Goal: Register for event/course

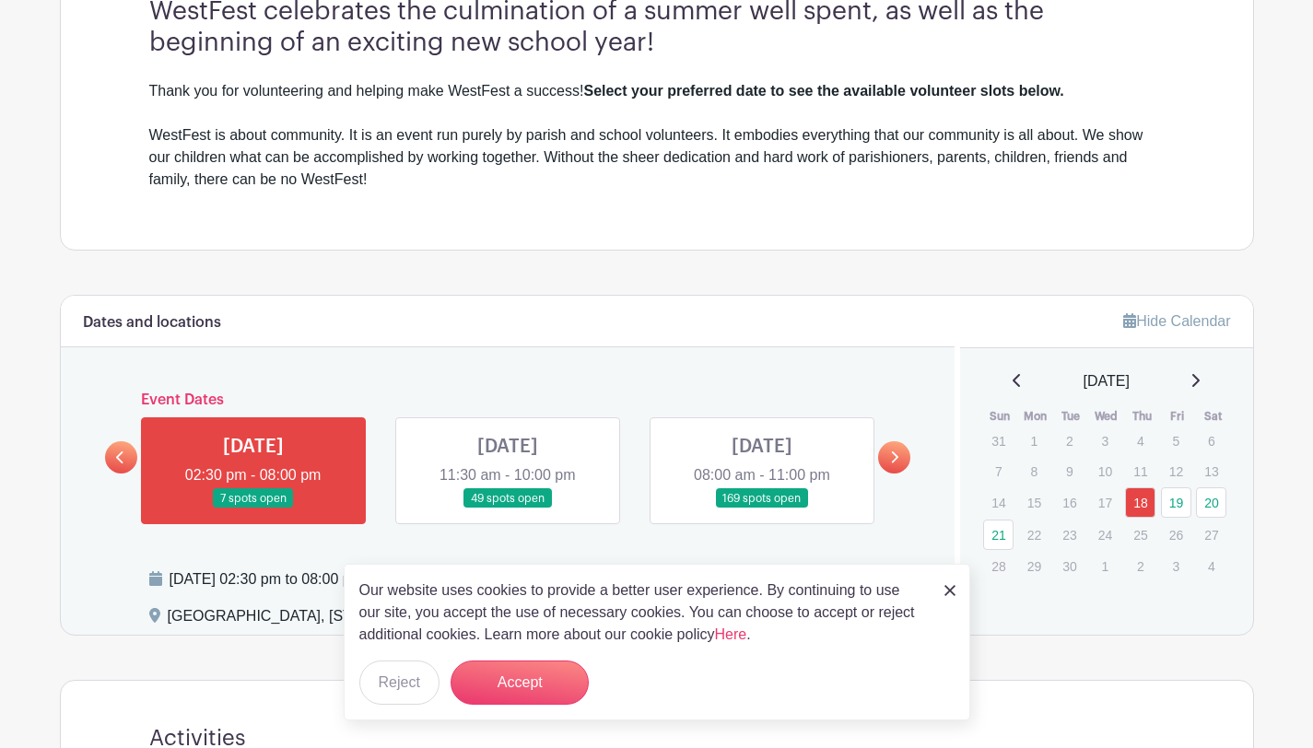
scroll to position [592, 0]
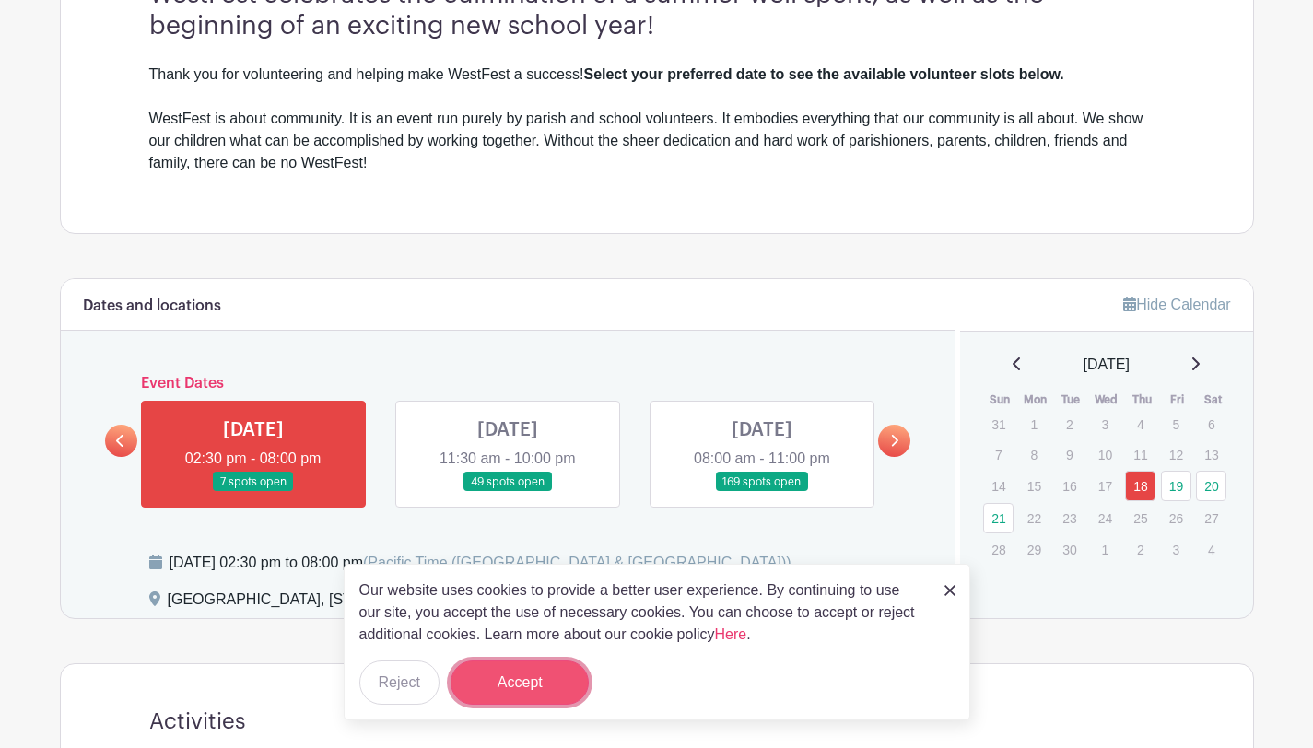
click at [556, 690] on button "Accept" at bounding box center [520, 683] width 138 height 44
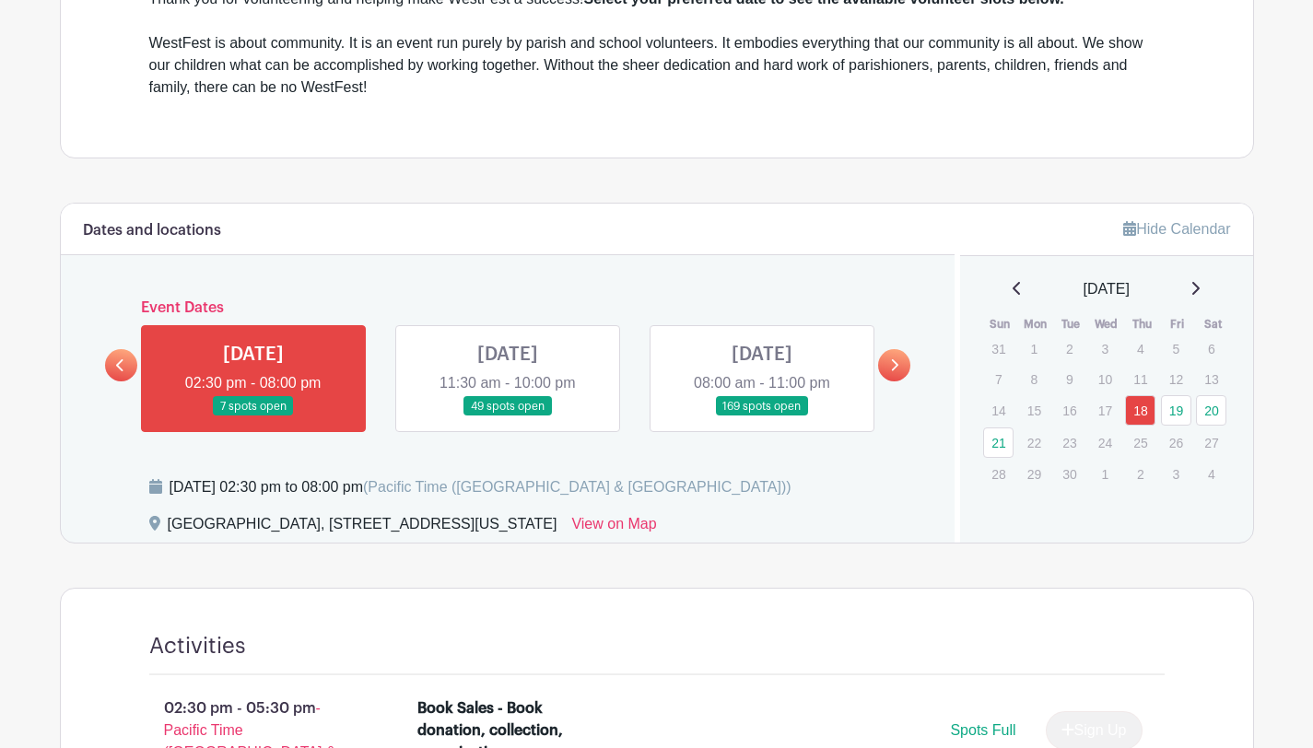
scroll to position [626, 0]
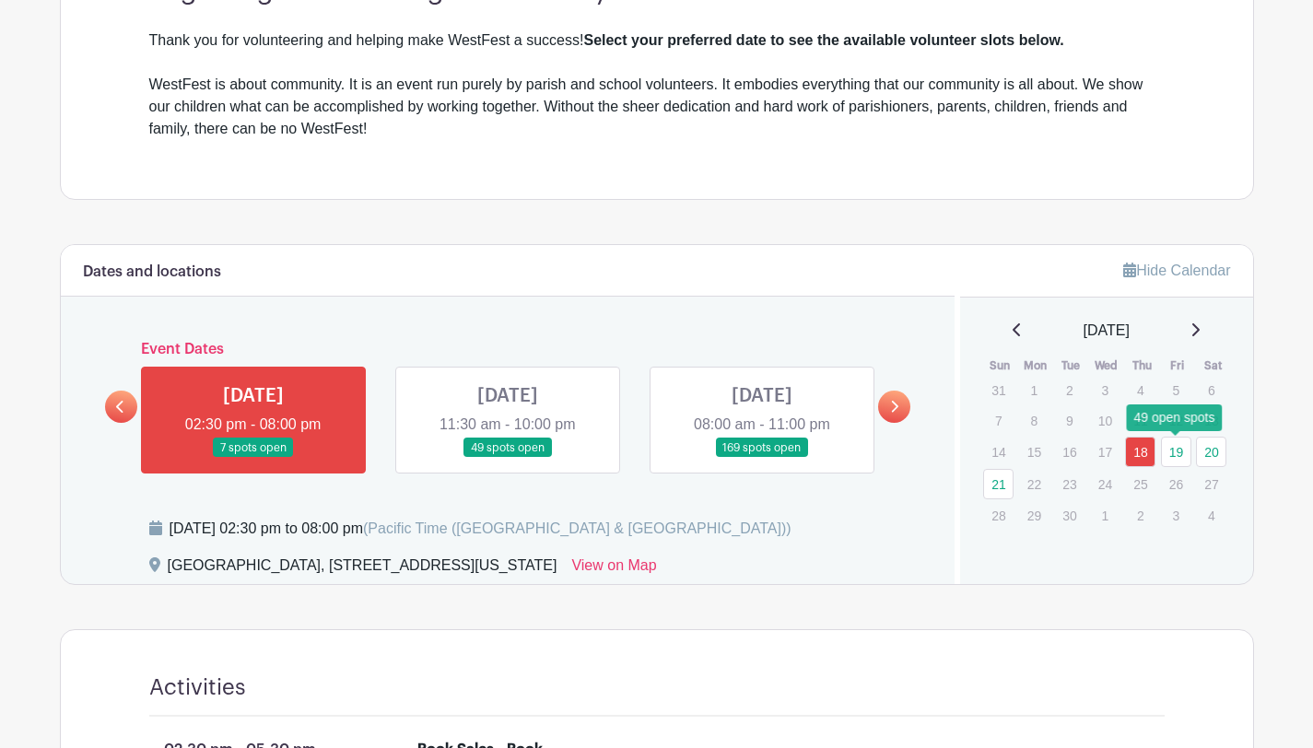
click at [1173, 449] on link "19" at bounding box center [1176, 452] width 30 height 30
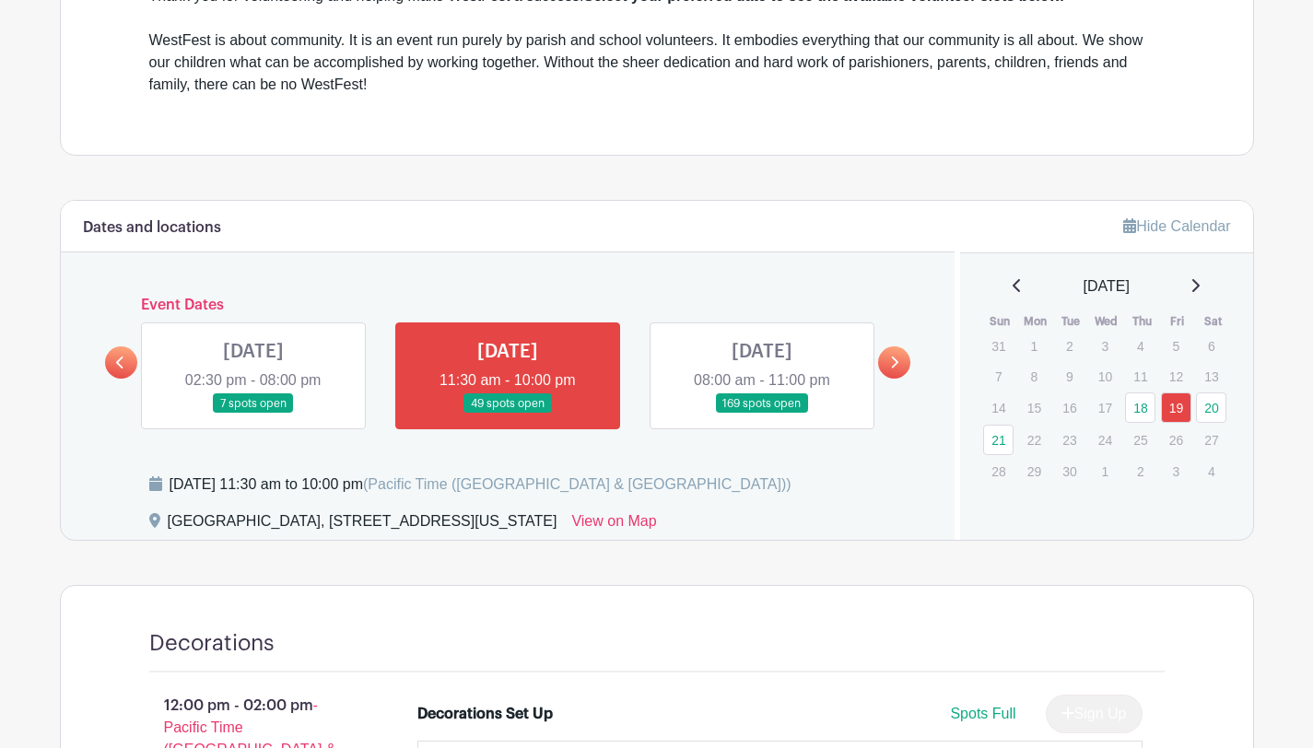
scroll to position [657, 0]
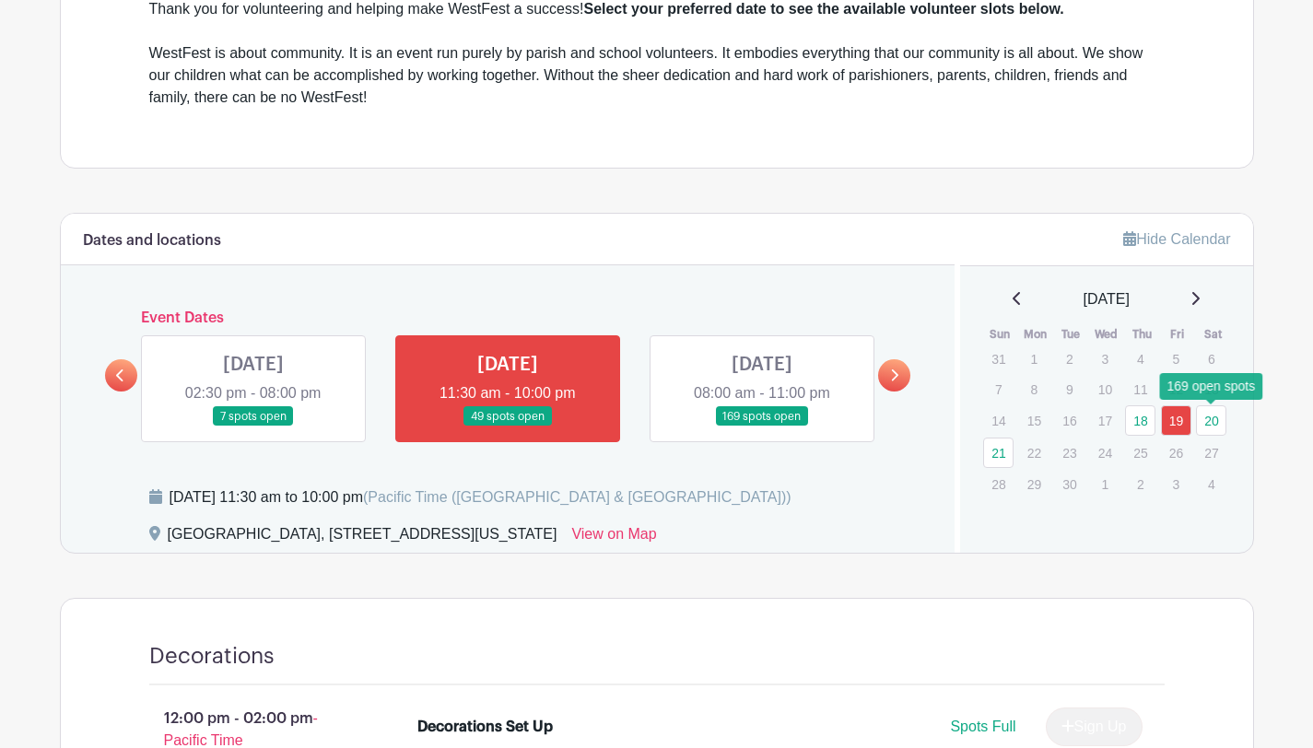
click at [1212, 424] on link "20" at bounding box center [1211, 421] width 30 height 30
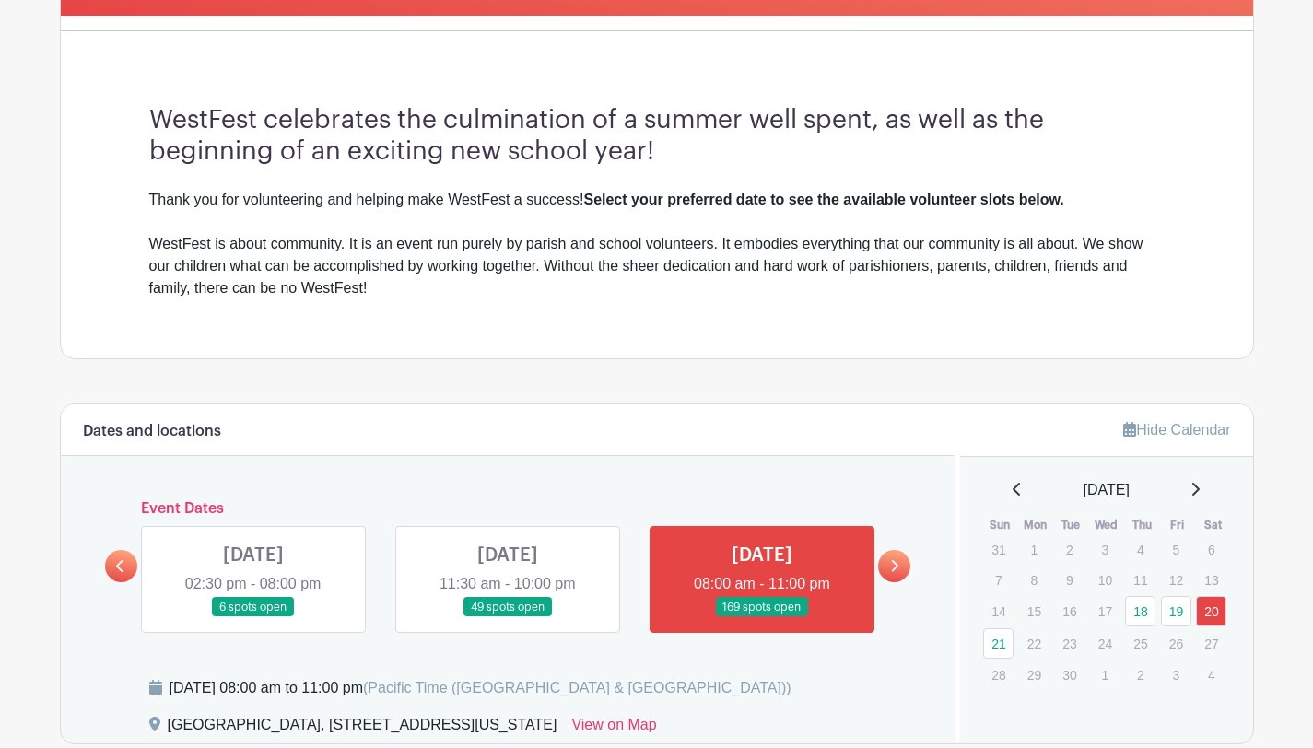
scroll to position [441, 0]
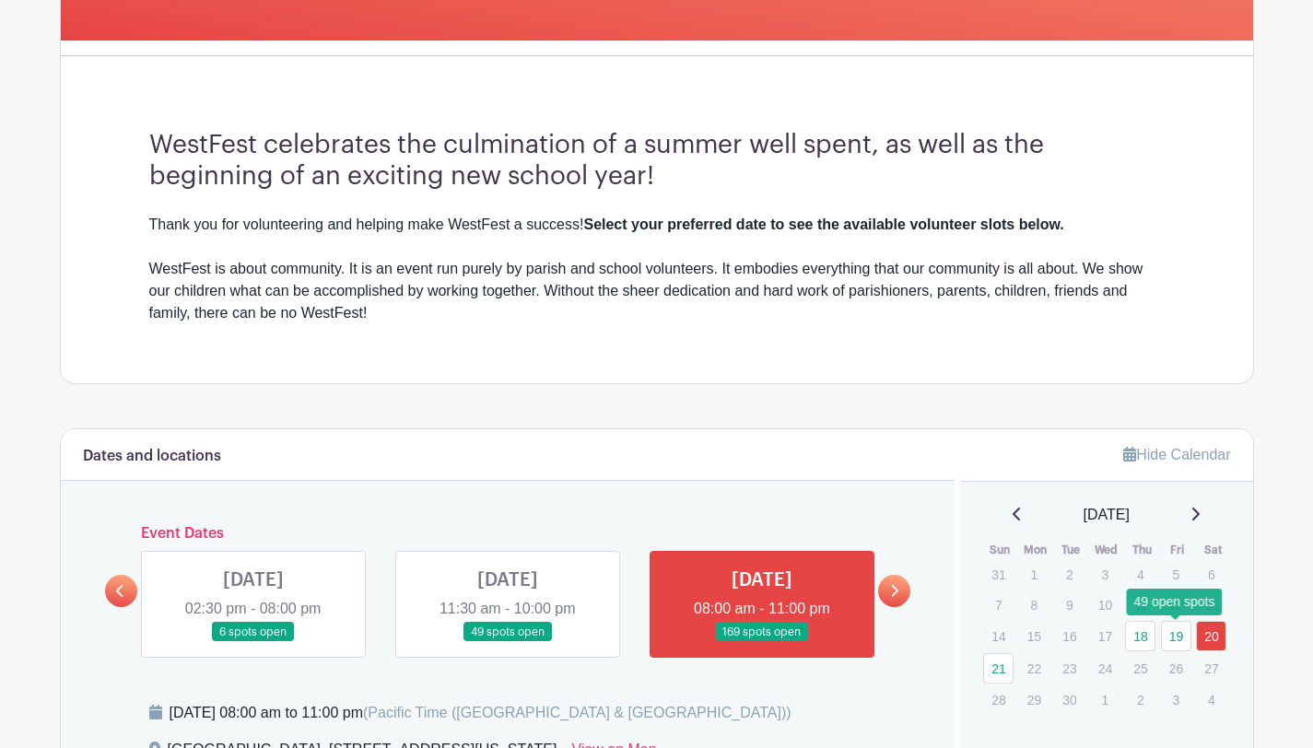
click at [1177, 634] on link "19" at bounding box center [1176, 636] width 30 height 30
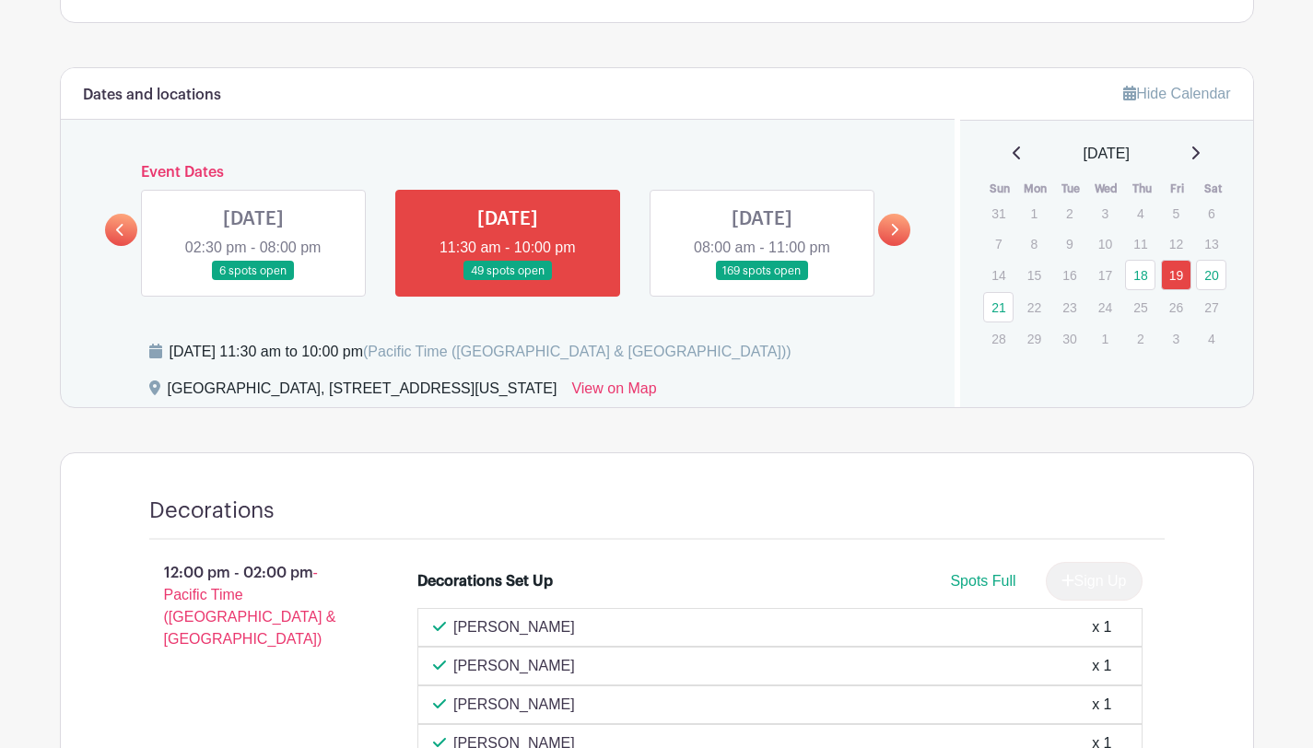
scroll to position [781, 0]
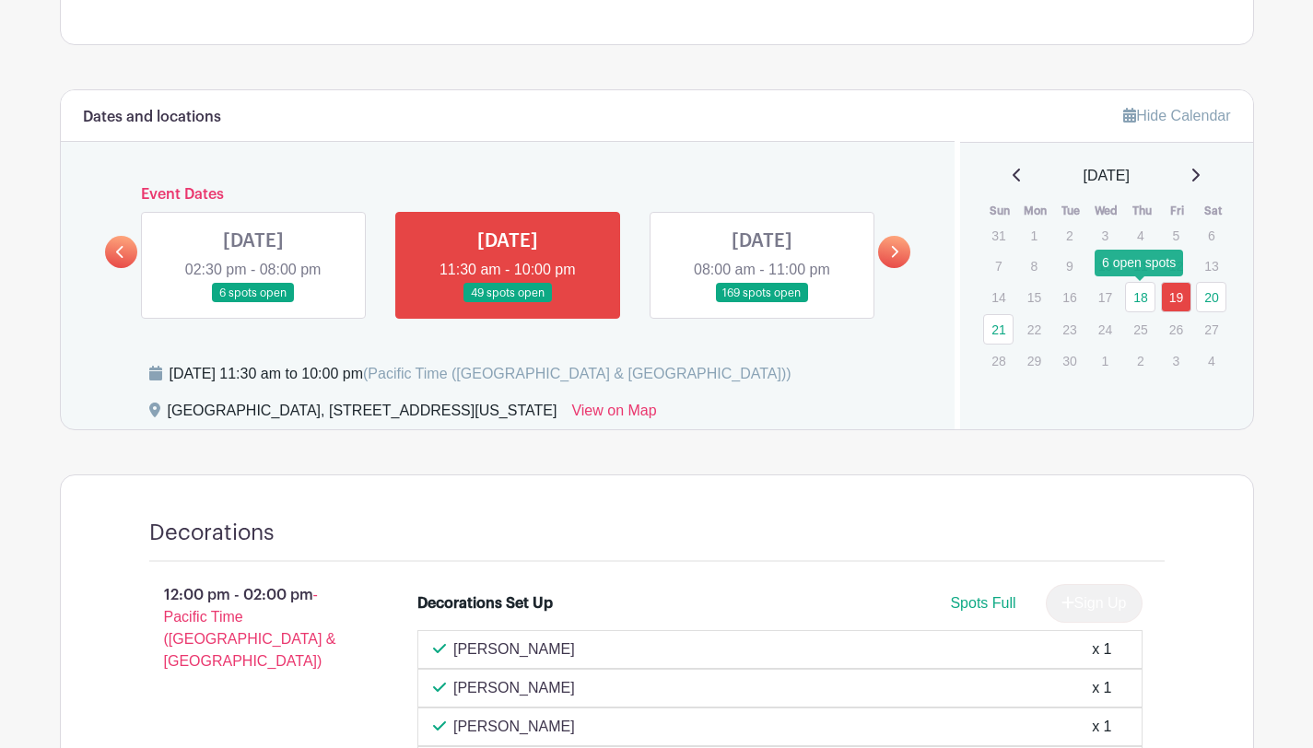
click at [1139, 294] on link "18" at bounding box center [1140, 297] width 30 height 30
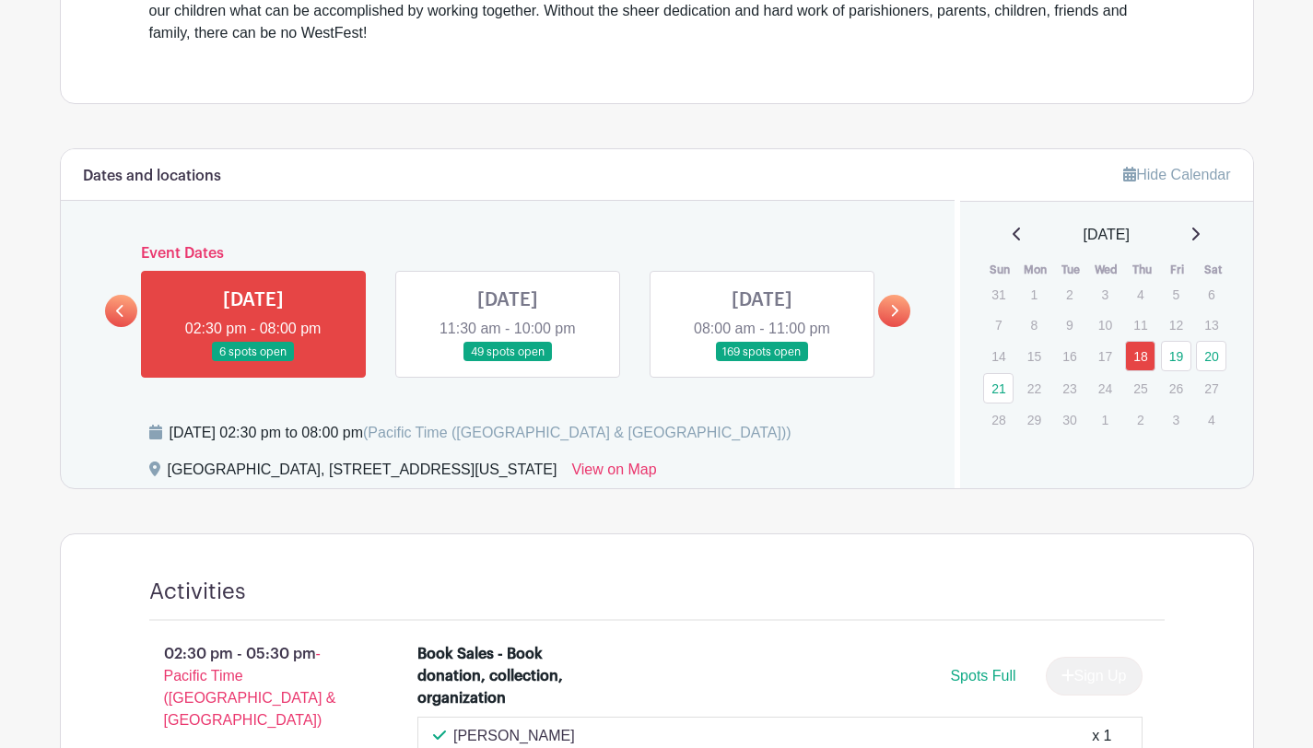
scroll to position [687, 0]
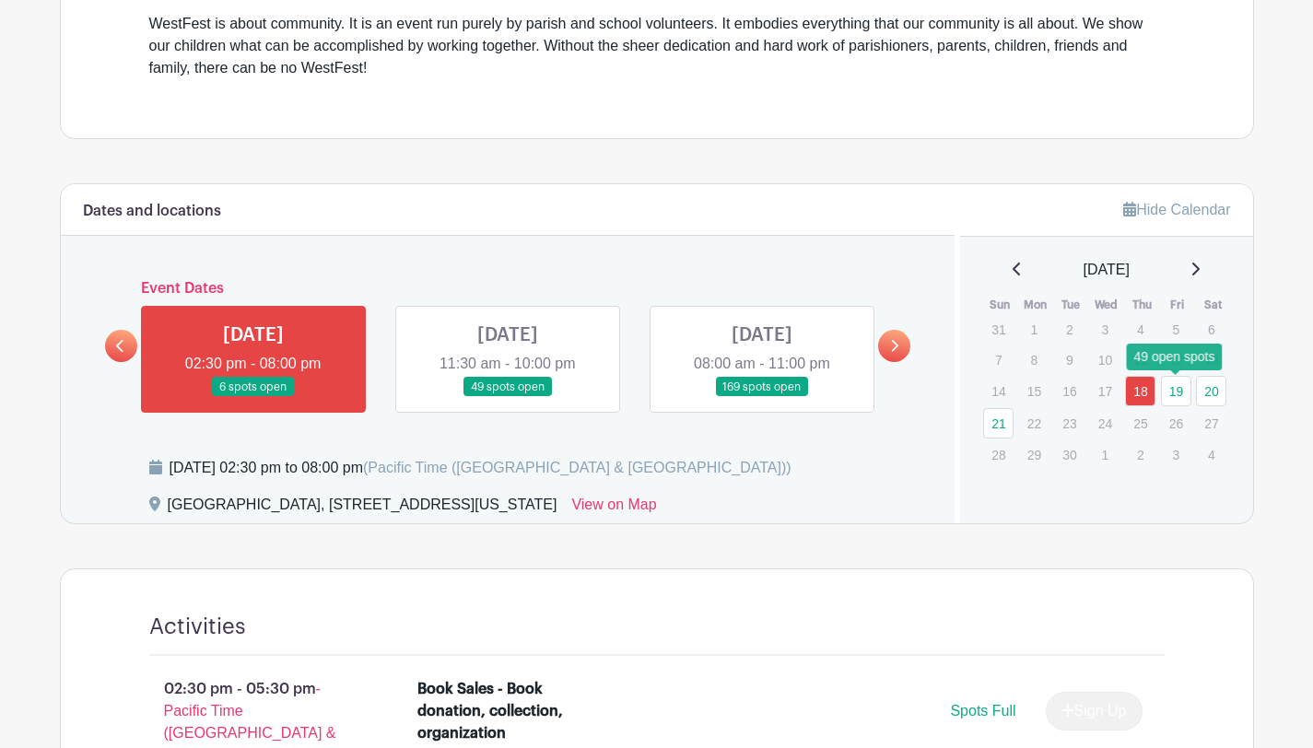
click at [1179, 387] on link "19" at bounding box center [1176, 391] width 30 height 30
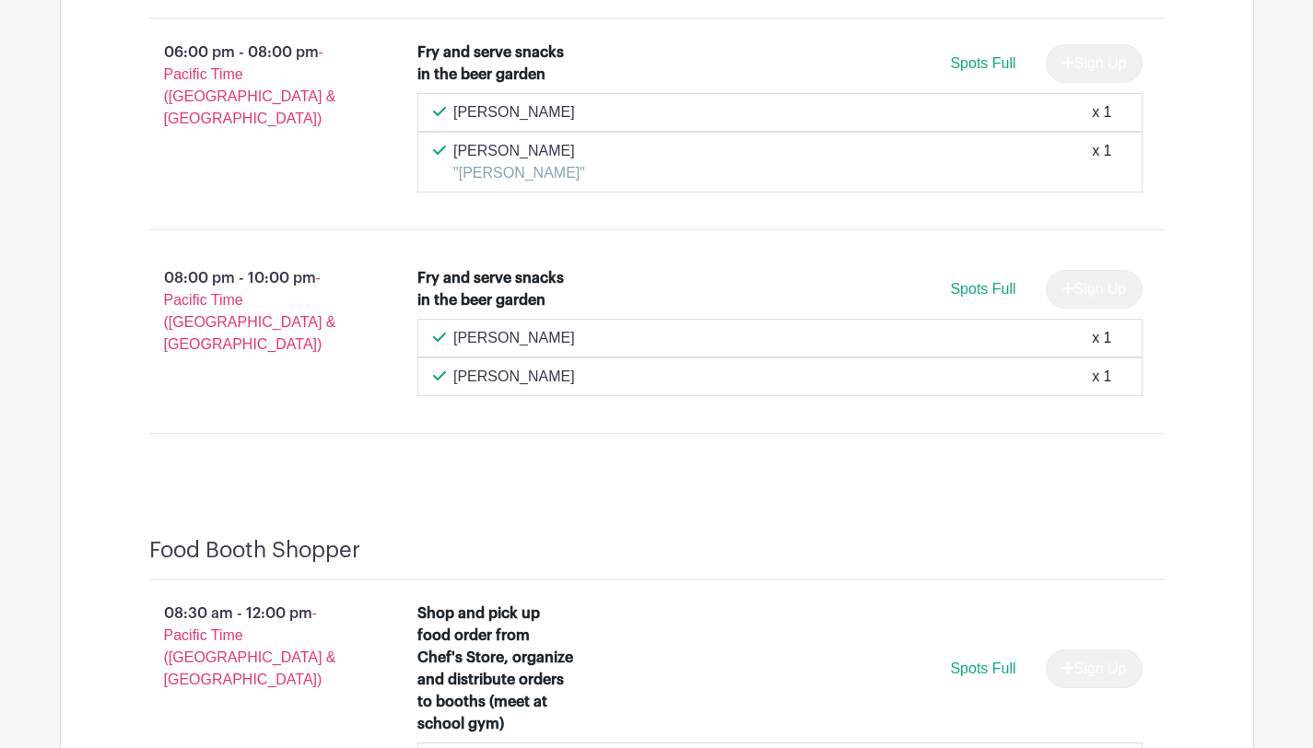
scroll to position [15262, 0]
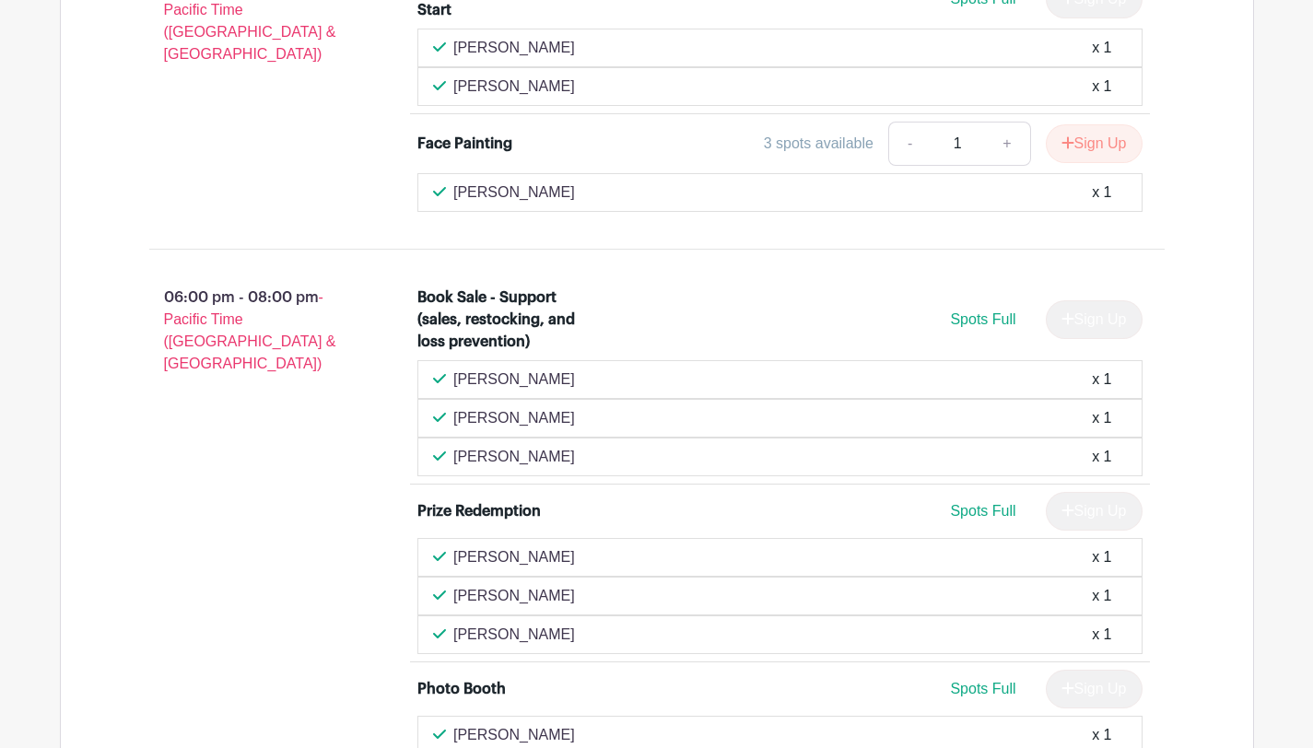
scroll to position [3888, 0]
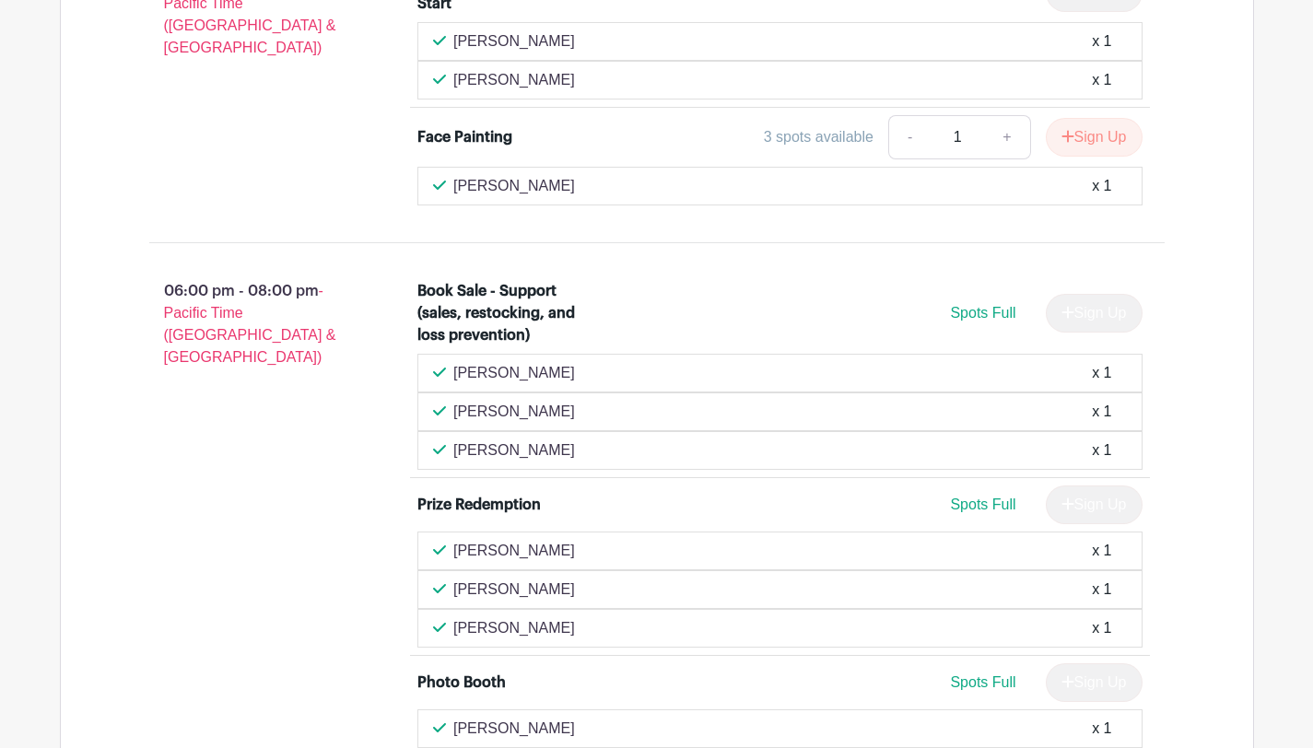
click at [869, 359] on div "Brian Chevchek x 1" at bounding box center [780, 373] width 725 height 39
click at [505, 281] on div "Book Sale - Support (sales, restocking, and loss prevention)" at bounding box center [497, 313] width 159 height 66
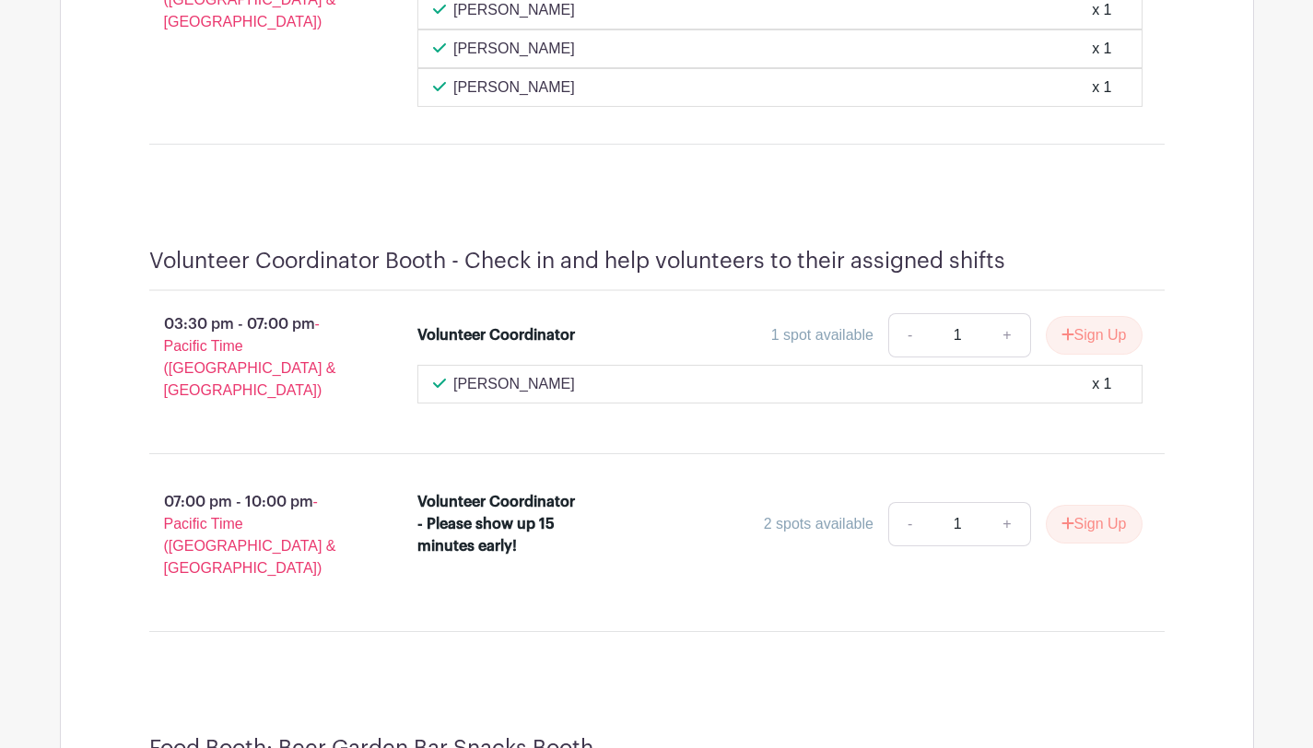
scroll to position [14680, 0]
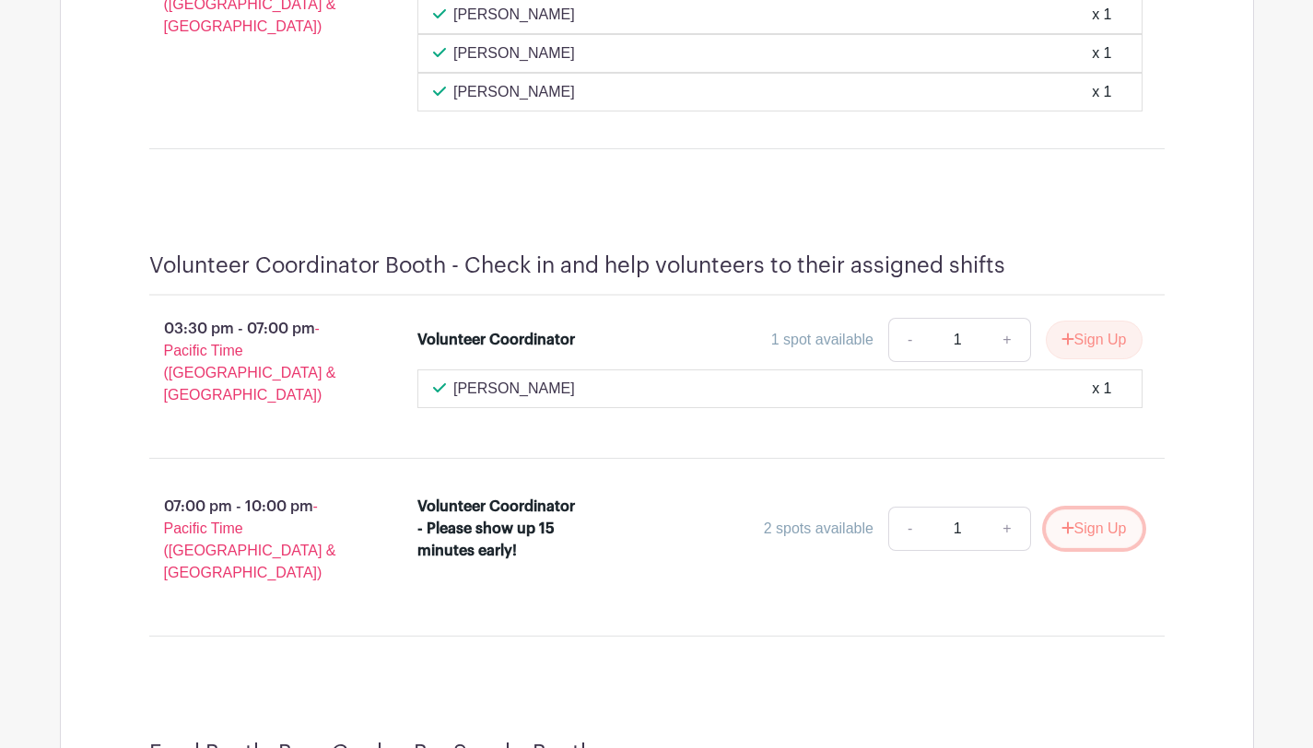
click at [1091, 510] on button "Sign Up" at bounding box center [1094, 529] width 97 height 39
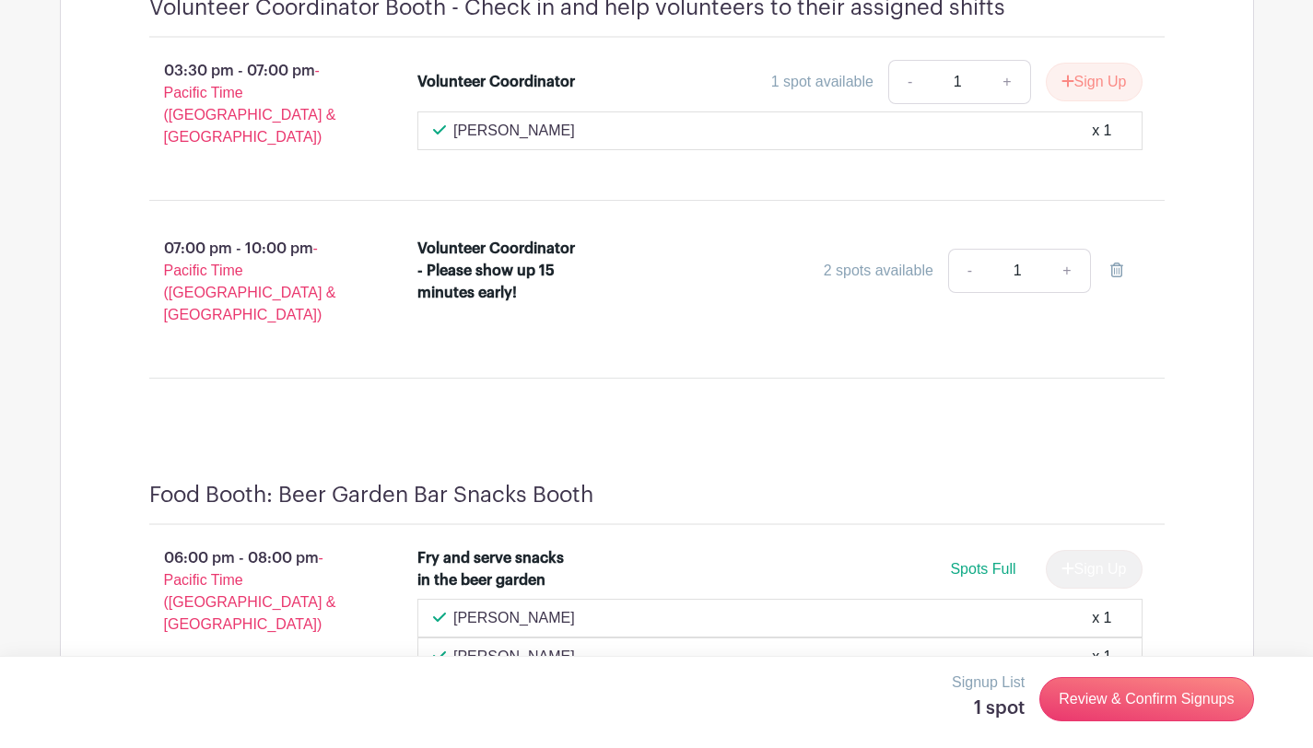
scroll to position [14939, 0]
click at [1098, 704] on link "Review & Confirm Signups" at bounding box center [1147, 699] width 214 height 44
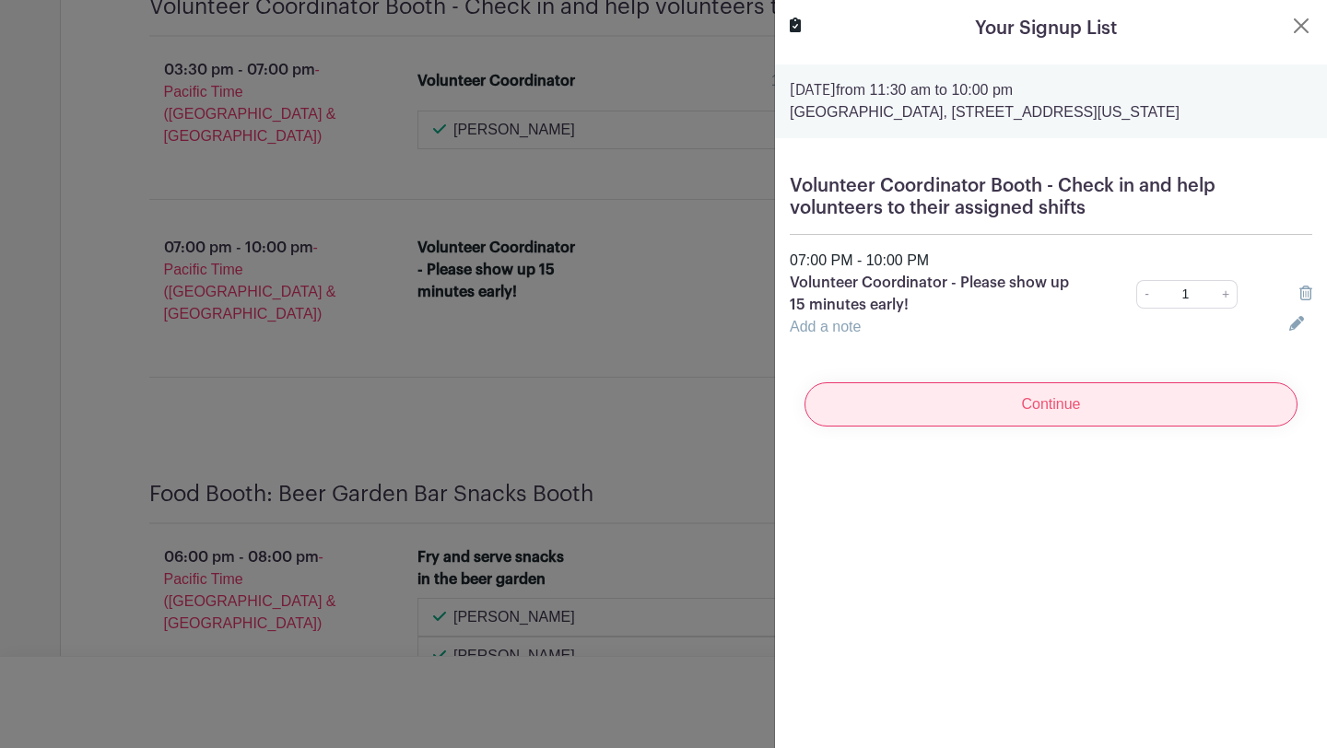
click at [1065, 411] on input "Continue" at bounding box center [1051, 404] width 493 height 44
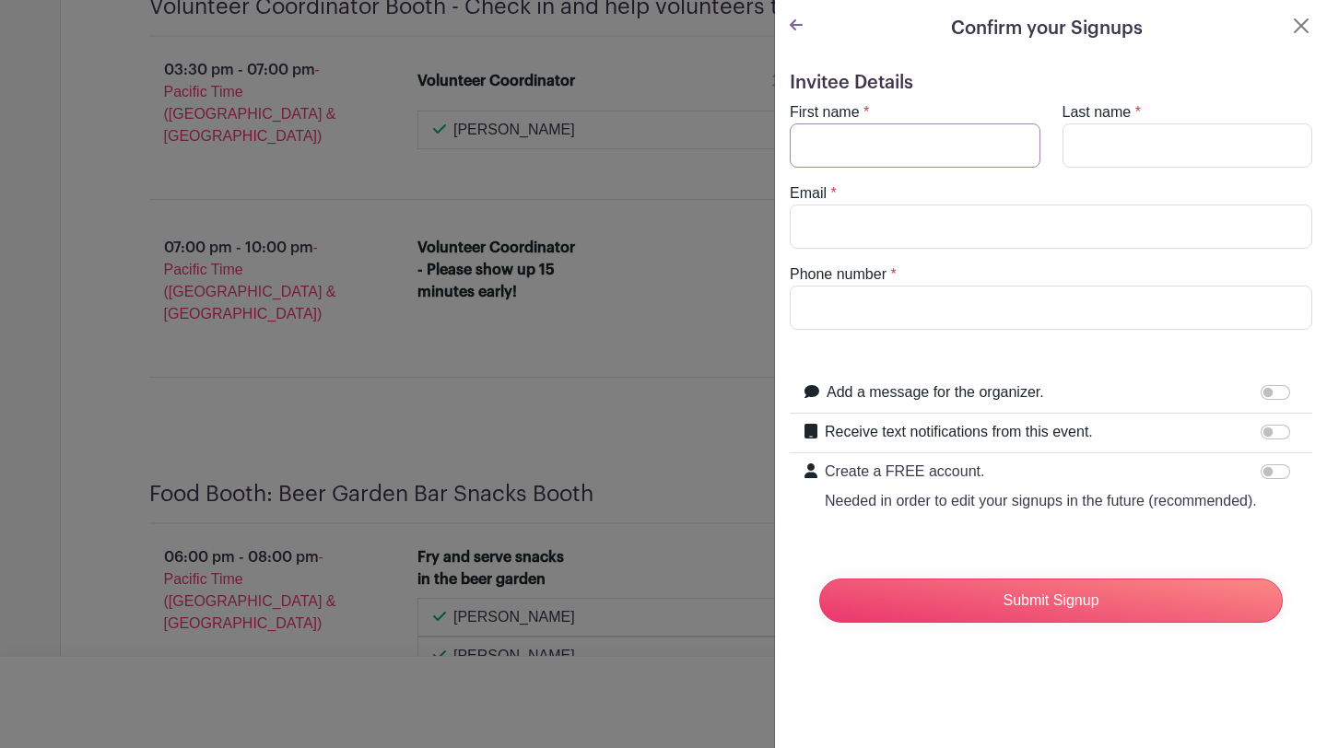
click at [927, 142] on input "First name" at bounding box center [915, 146] width 251 height 44
type input "Pia"
type input "VanHanen"
type input "pia.vanhanen@gmail.com"
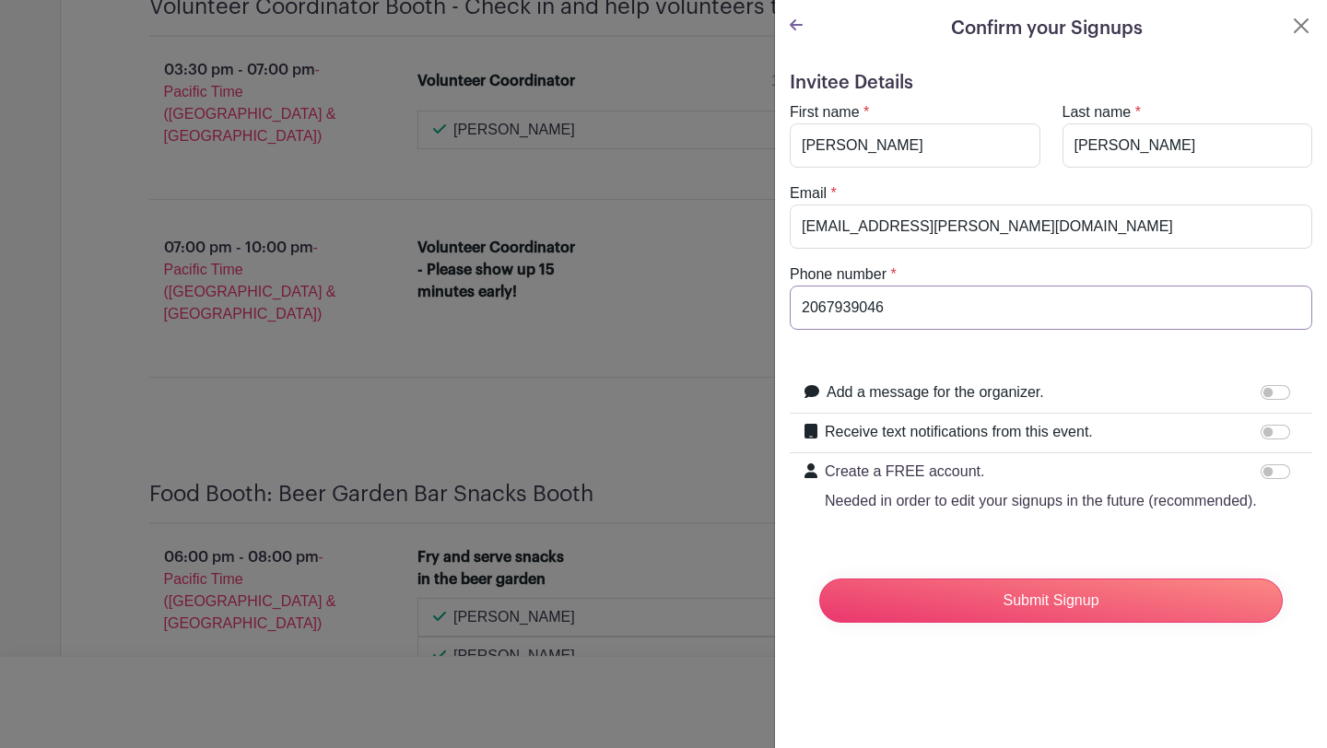
click at [915, 319] on input "2067939046" at bounding box center [1051, 308] width 523 height 44
type input "2062007428"
click at [1057, 623] on input "Submit Signup" at bounding box center [1051, 601] width 464 height 44
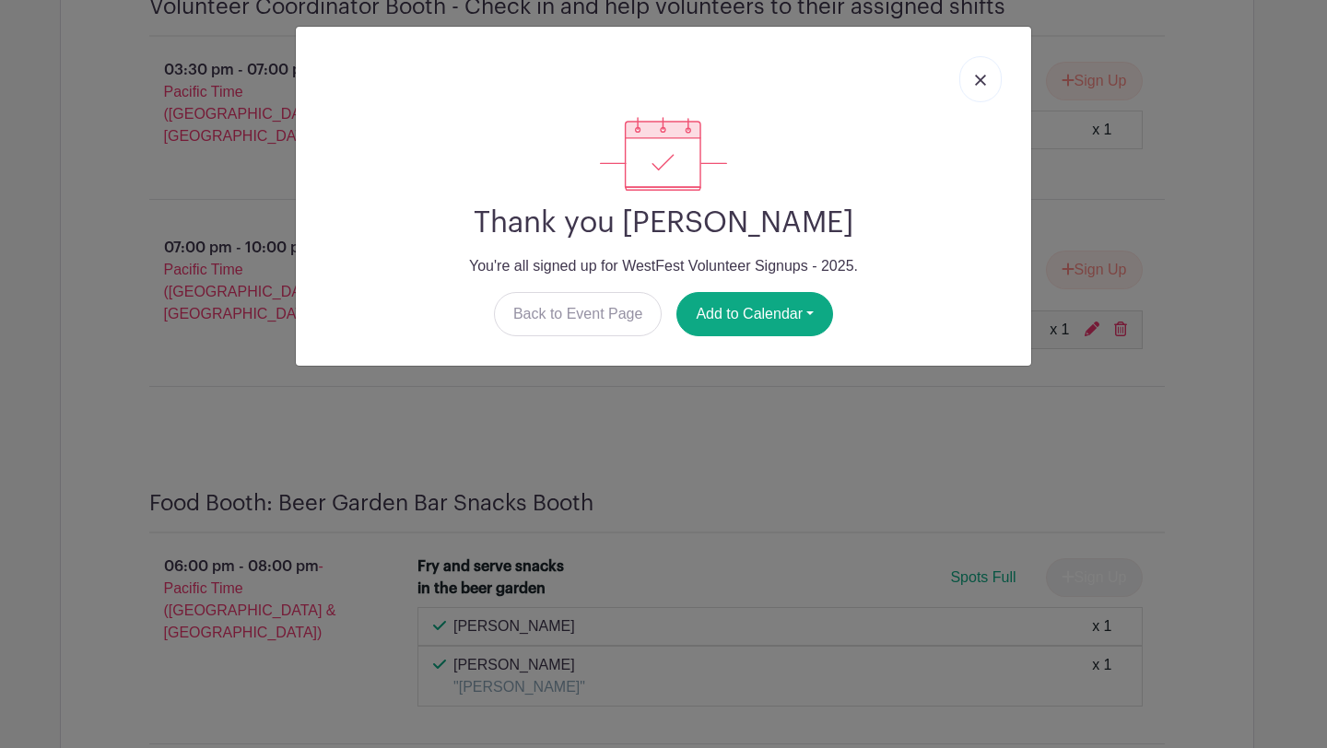
click at [982, 78] on img at bounding box center [980, 80] width 11 height 11
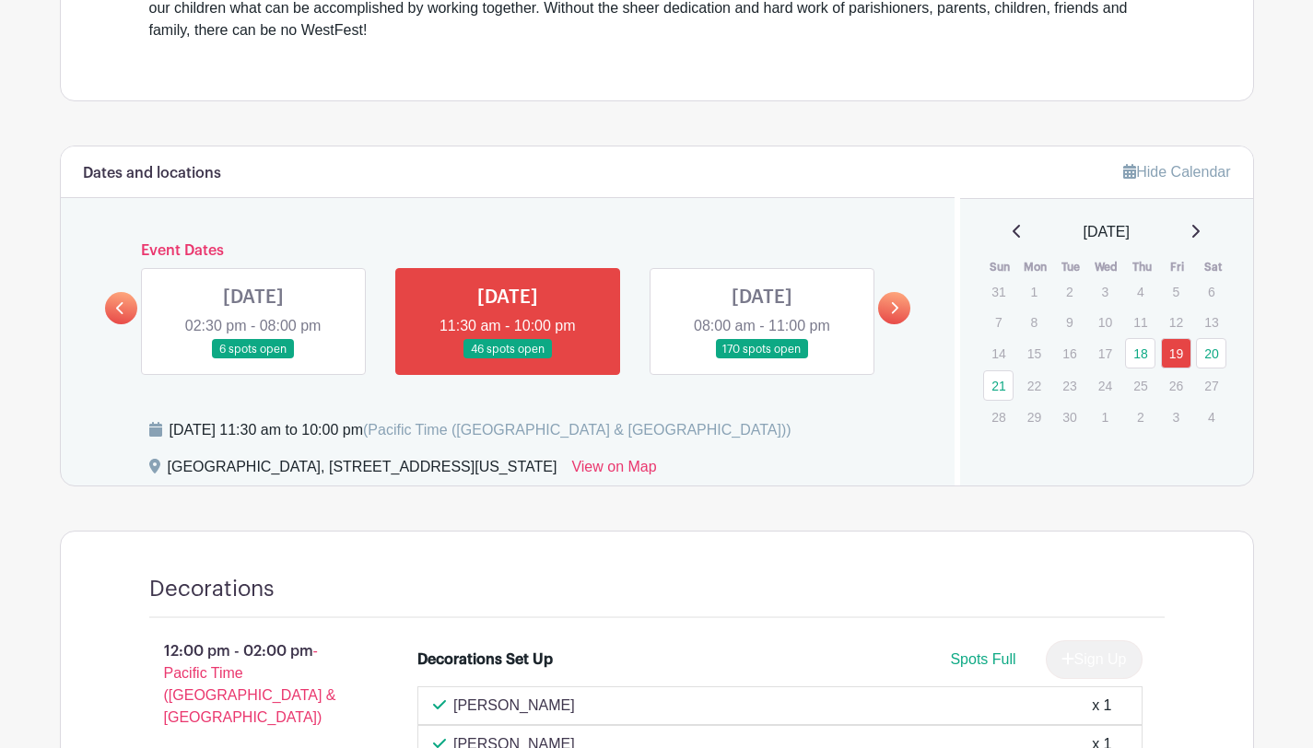
scroll to position [728, 0]
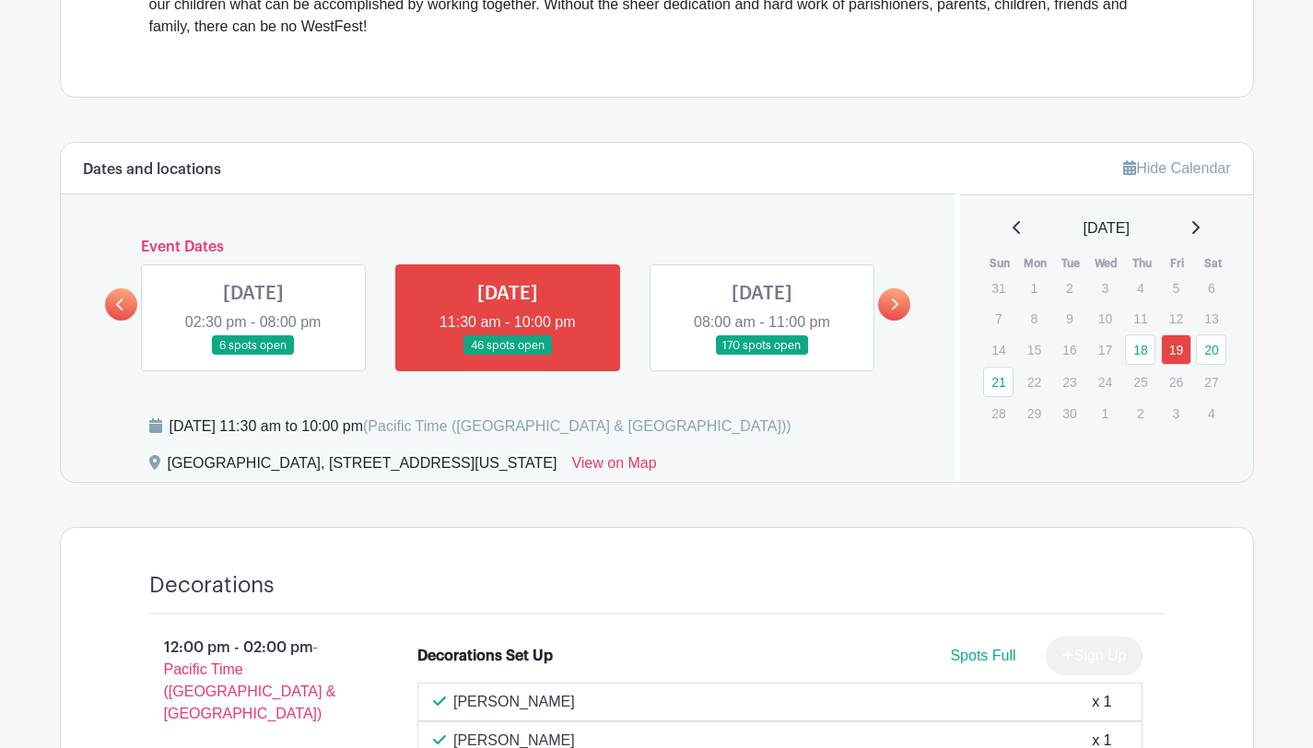
click at [762, 356] on link at bounding box center [762, 356] width 0 height 0
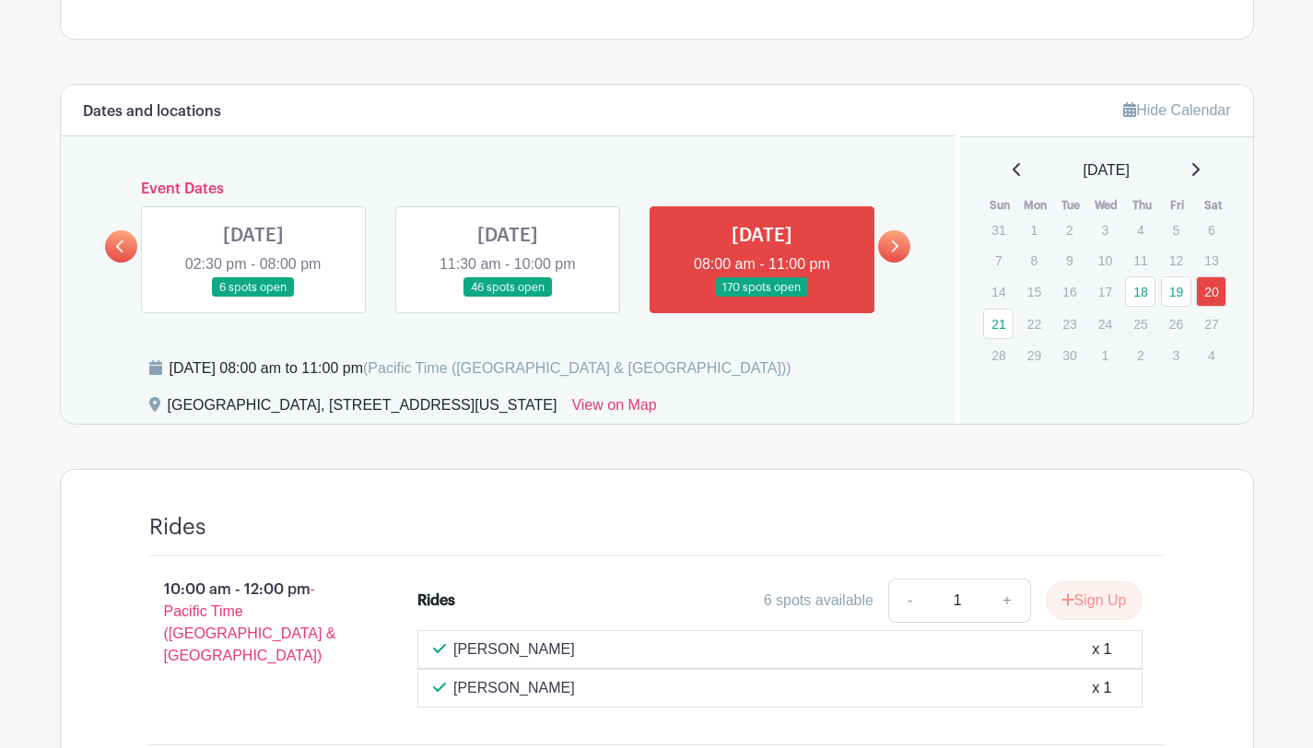
scroll to position [789, 0]
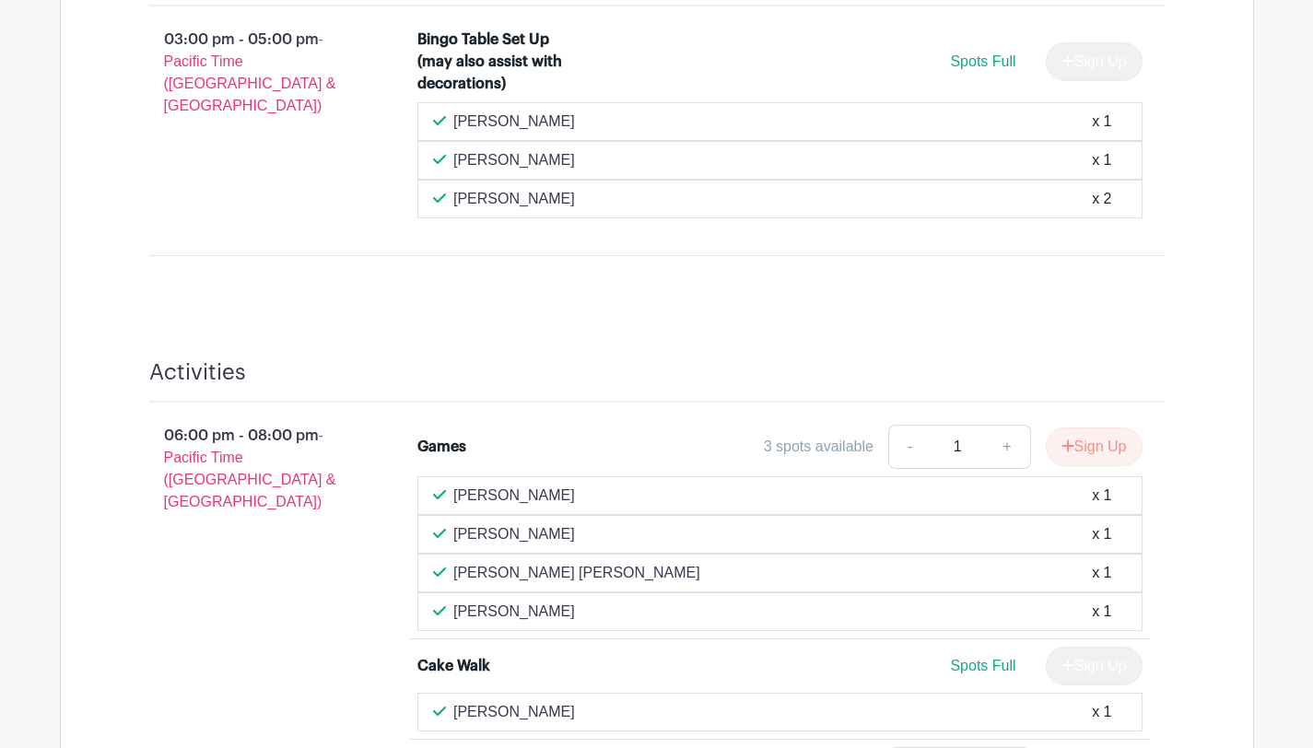
scroll to position [1228, 0]
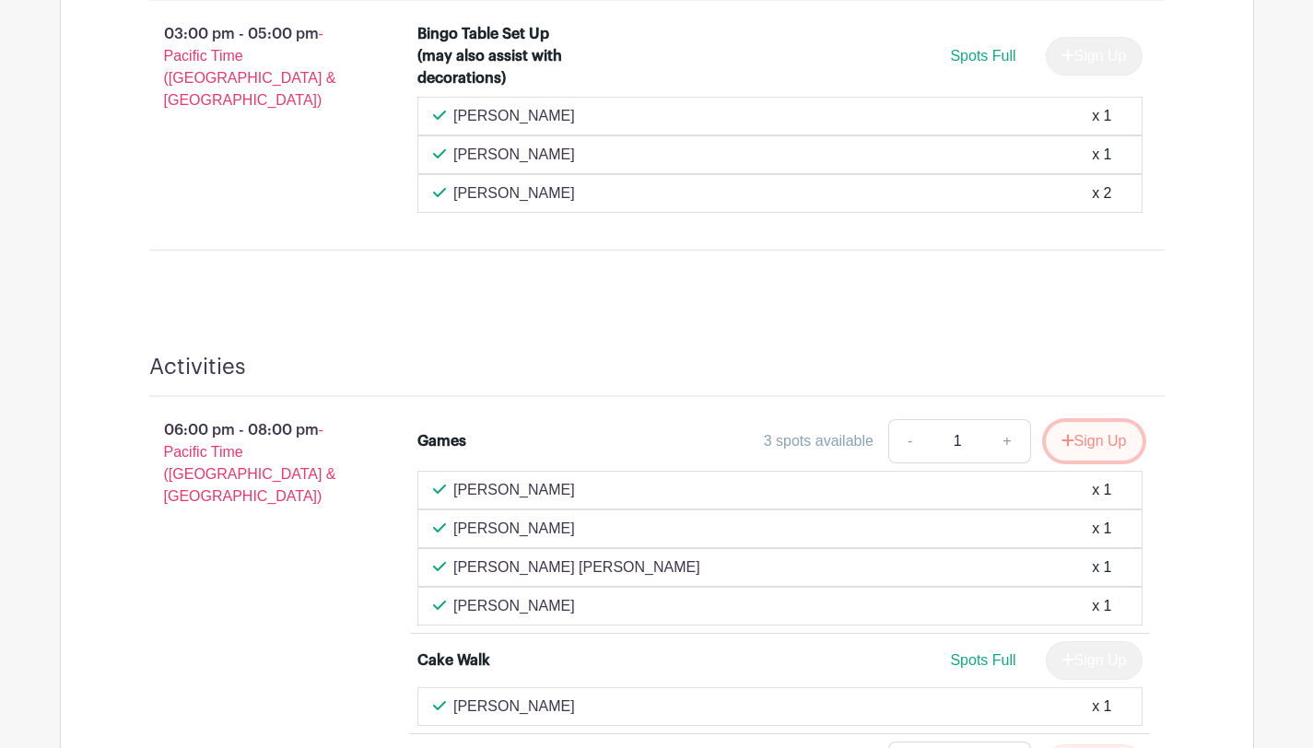
click at [1088, 443] on button "Sign Up" at bounding box center [1094, 441] width 97 height 39
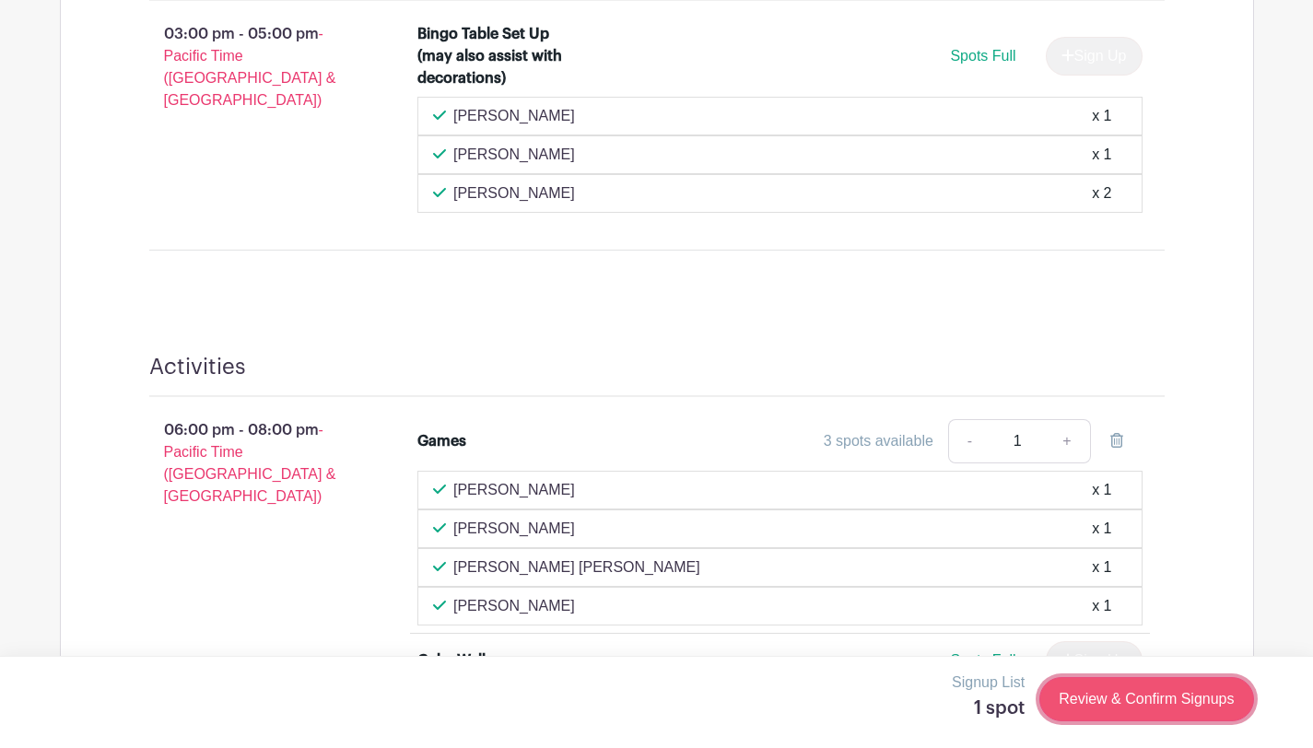
click at [1107, 696] on link "Review & Confirm Signups" at bounding box center [1147, 699] width 214 height 44
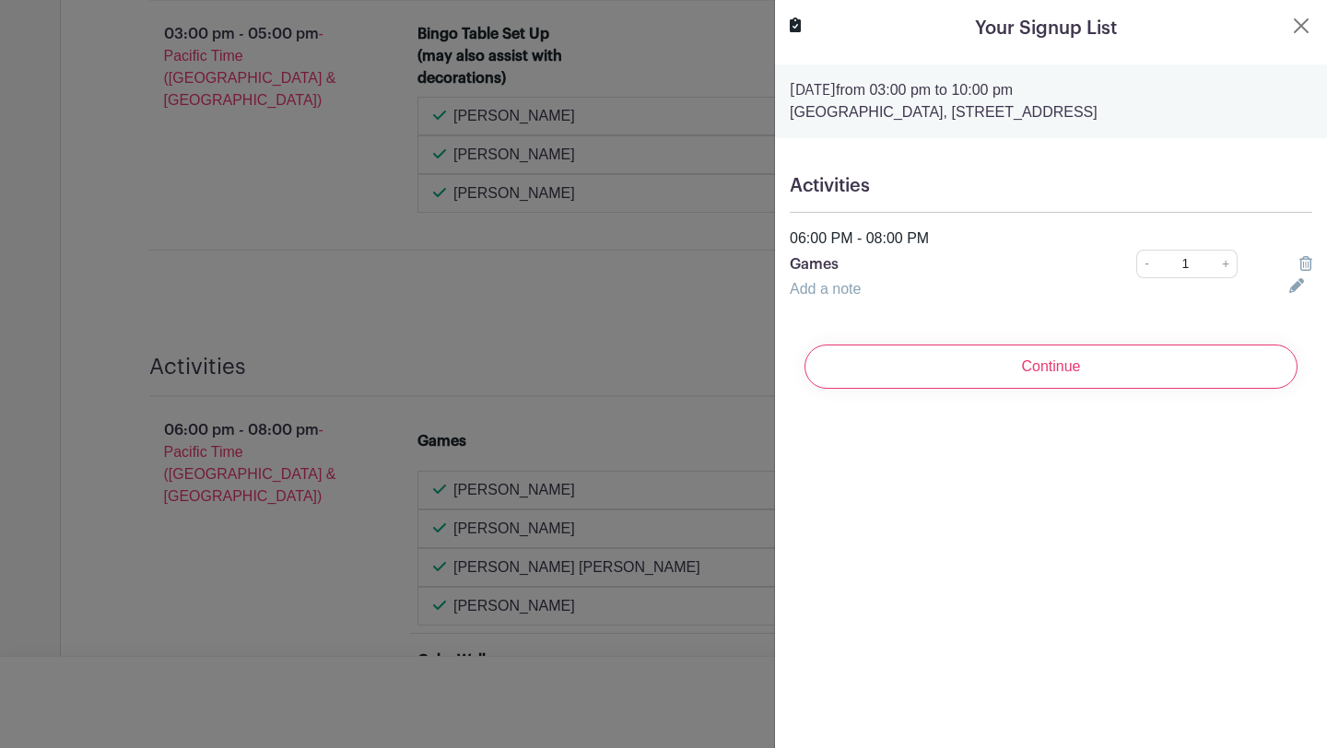
click at [847, 292] on link "Add a note" at bounding box center [825, 289] width 71 height 16
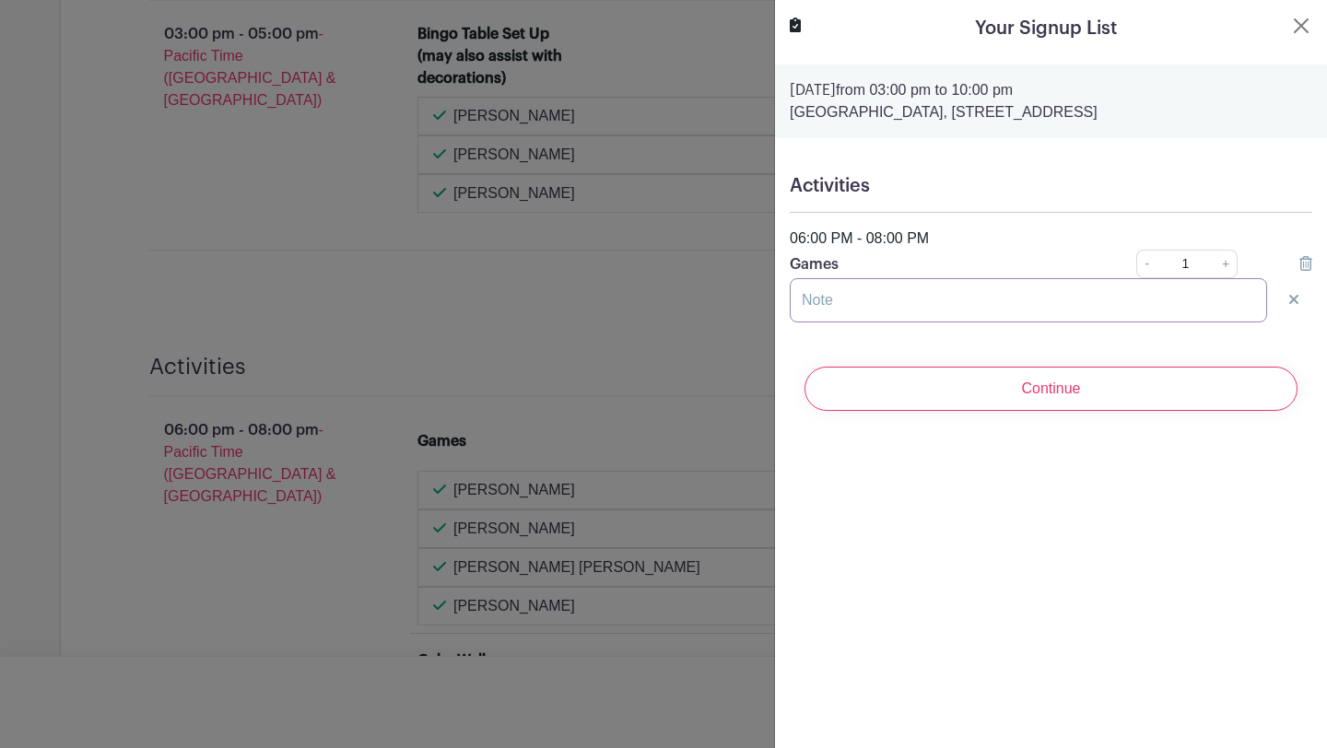
click at [839, 313] on input "text" at bounding box center [1028, 300] width 477 height 44
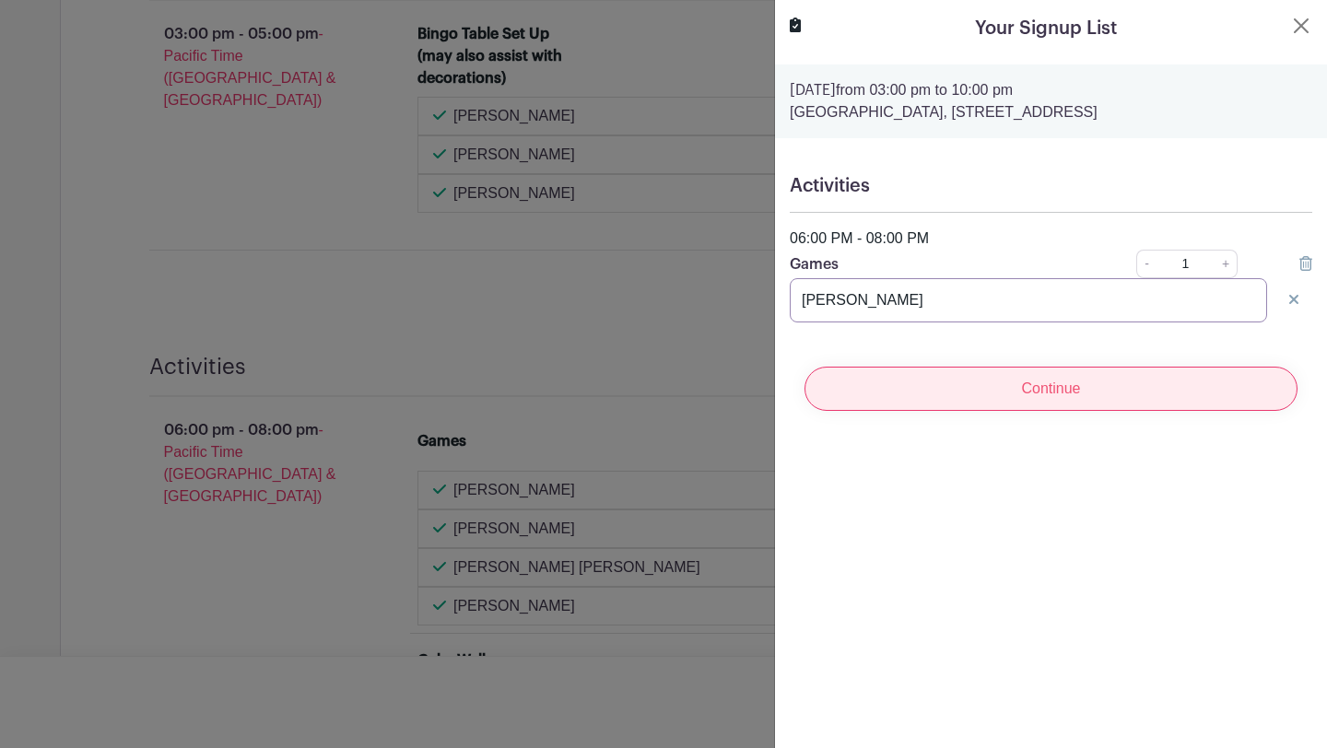
type input "Scarlett Ulmer"
click at [1031, 394] on input "Continue" at bounding box center [1051, 389] width 493 height 44
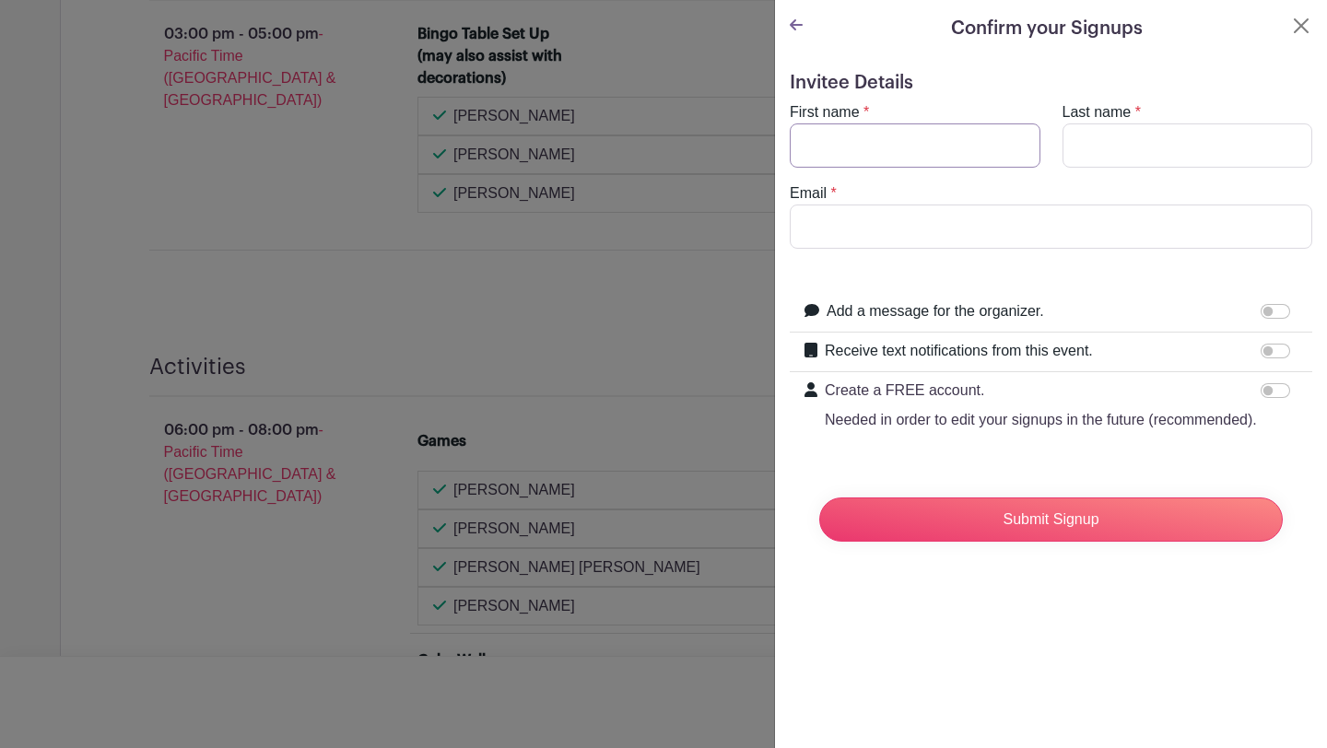
click at [997, 143] on input "First name" at bounding box center [915, 146] width 251 height 44
type input "Pia"
type input "VanHanen"
type input "pia.vanhanen@gmail.com"
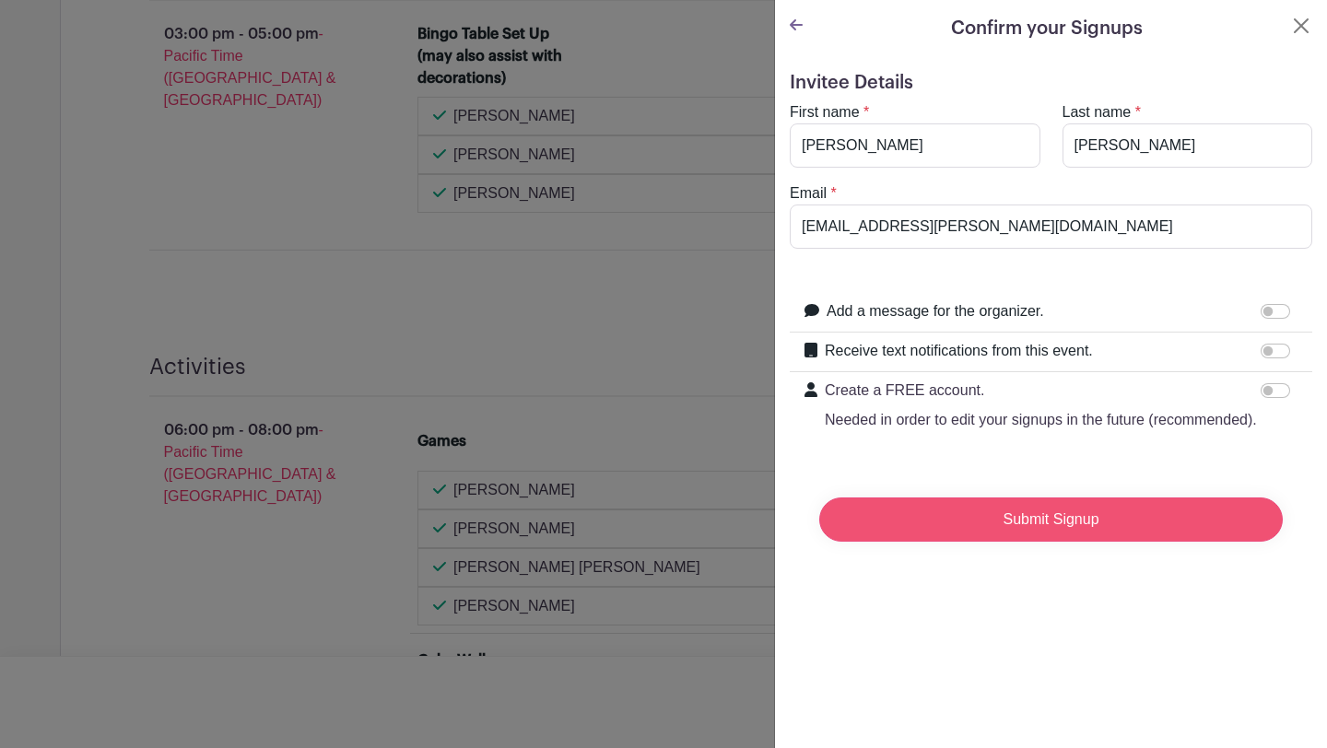
click at [1081, 542] on input "Submit Signup" at bounding box center [1051, 520] width 464 height 44
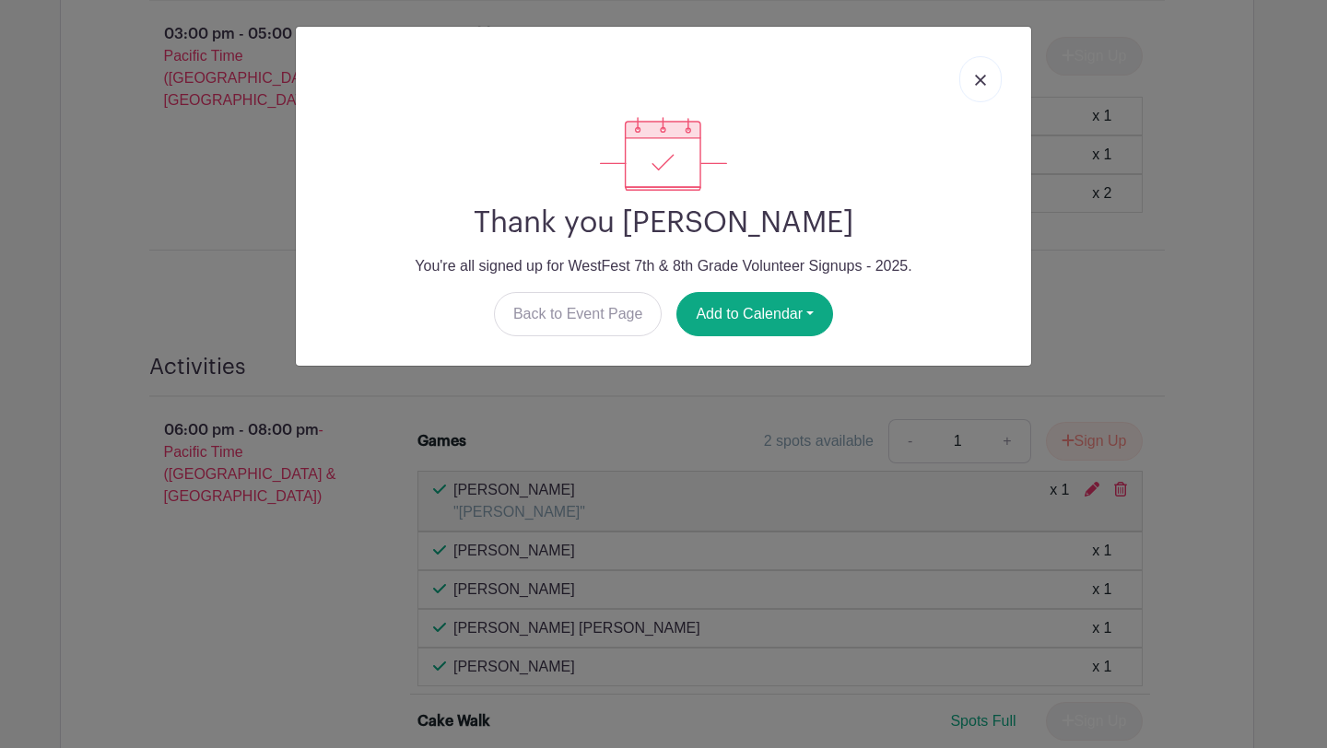
click at [975, 90] on link at bounding box center [980, 79] width 42 height 46
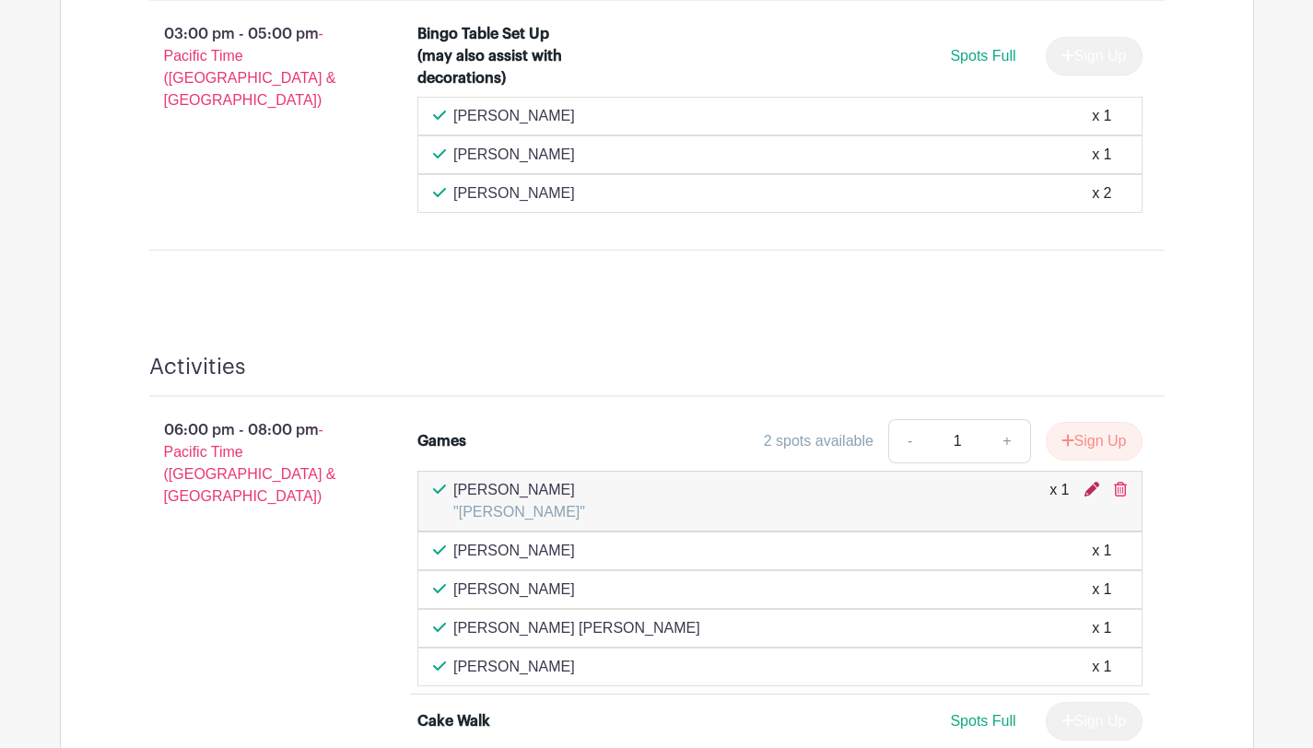
click at [1087, 490] on icon at bounding box center [1092, 489] width 15 height 15
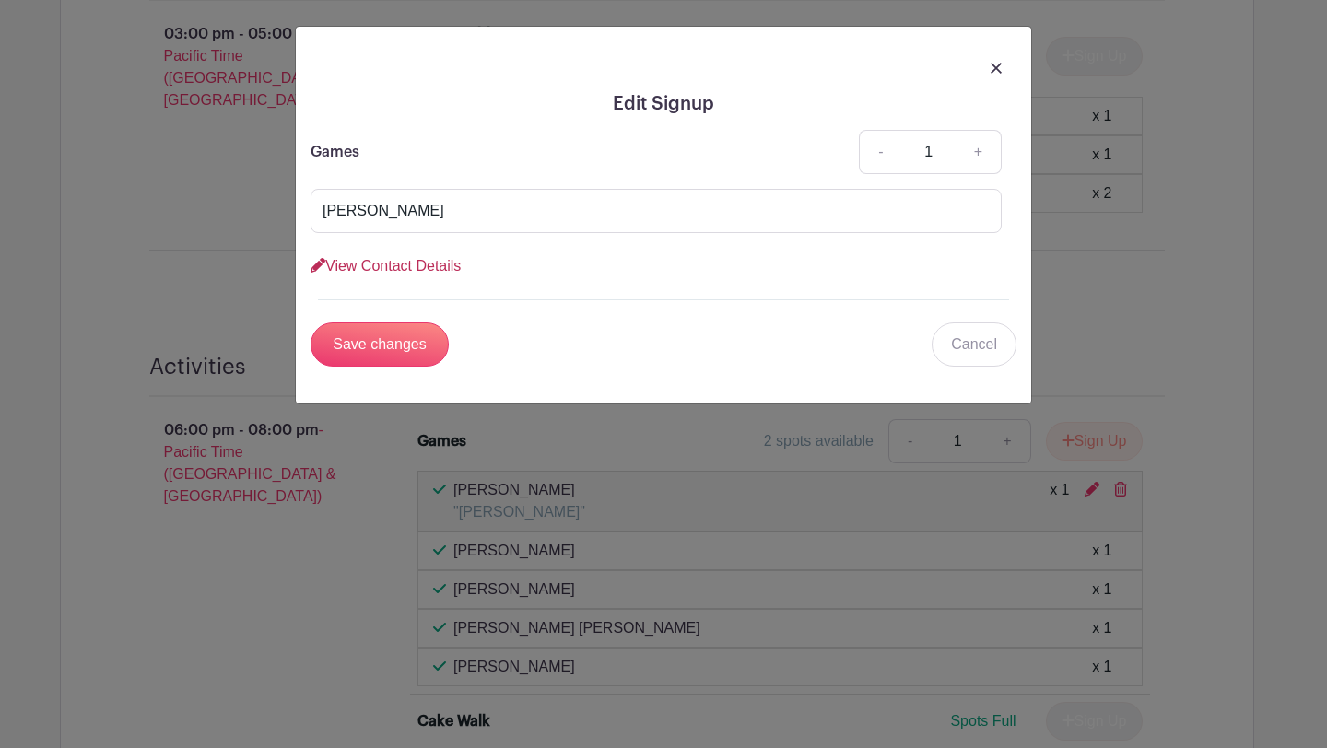
click at [445, 266] on link "View Contact Details" at bounding box center [386, 266] width 150 height 16
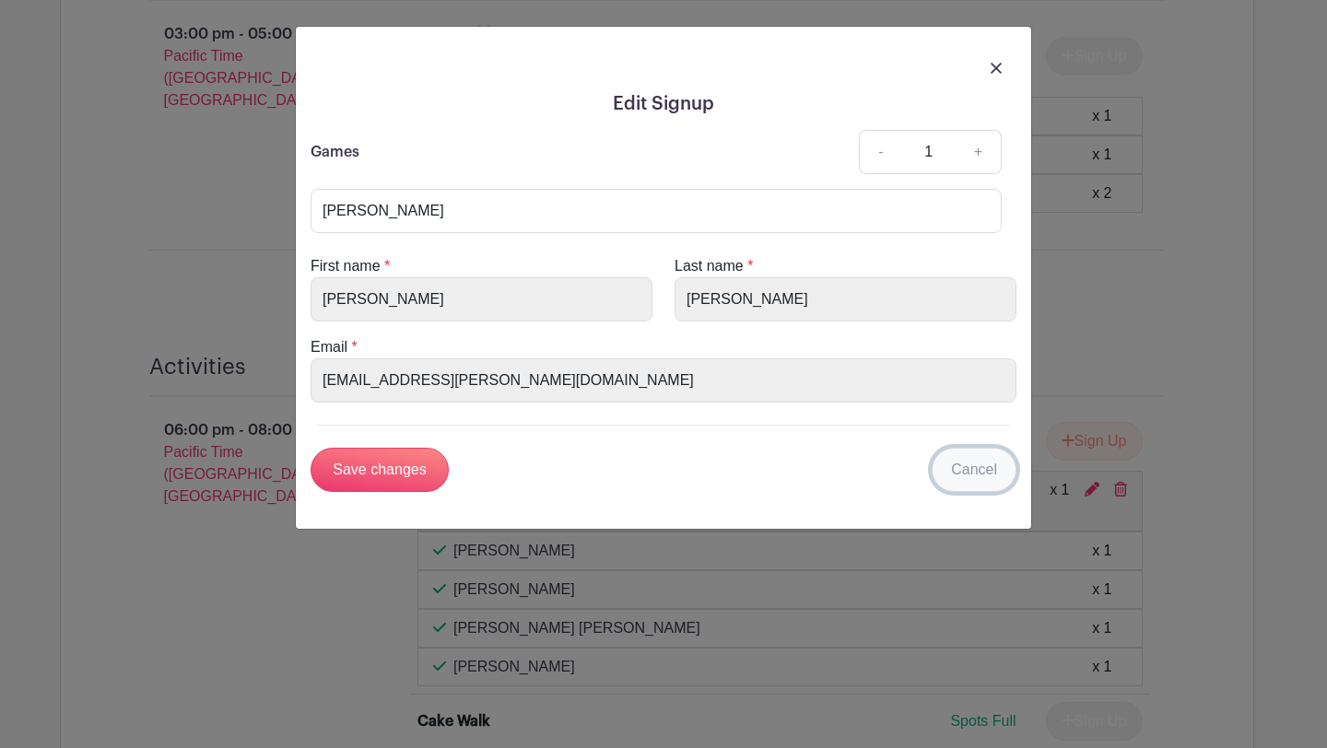
click at [976, 467] on link "Cancel" at bounding box center [974, 470] width 85 height 44
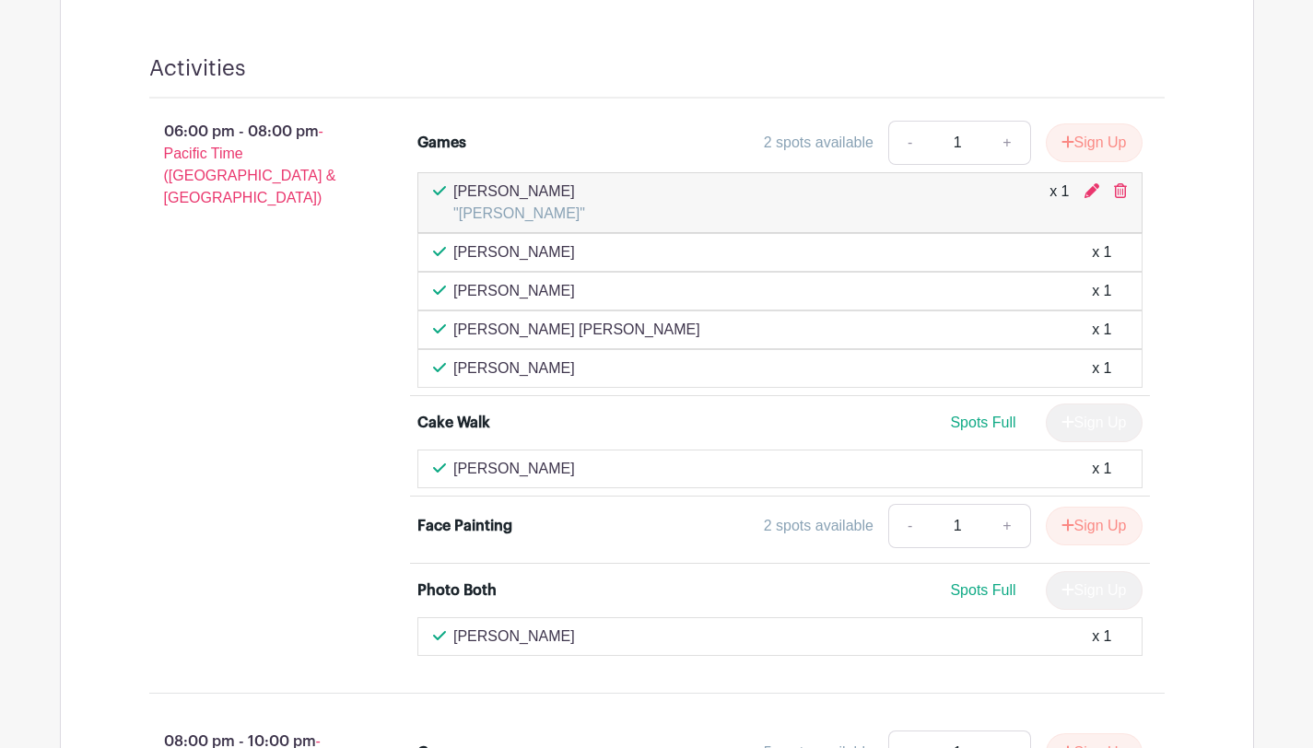
scroll to position [1529, 0]
